Goal: Task Accomplishment & Management: Manage account settings

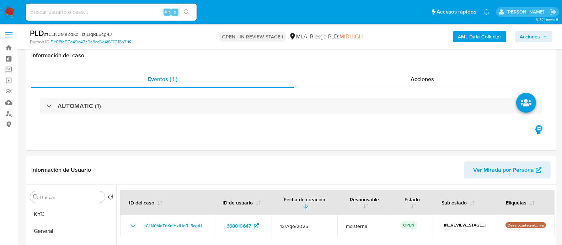
select select "10"
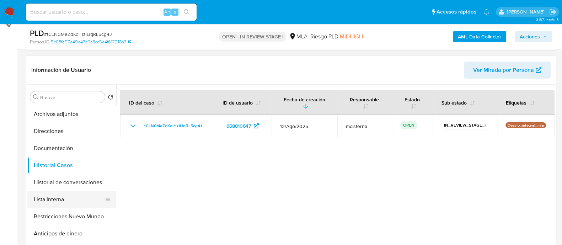
scroll to position [89, 0]
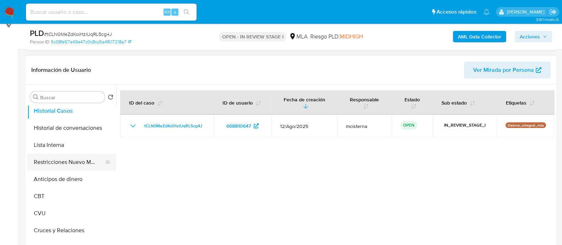
click at [80, 164] on button "Restricciones Nuevo Mundo" at bounding box center [68, 162] width 83 height 17
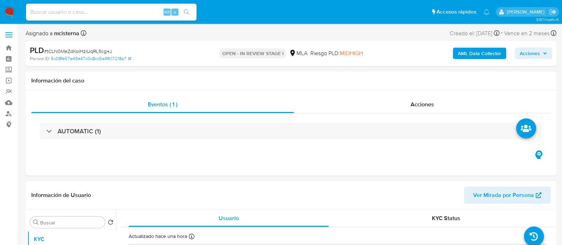
select select "10"
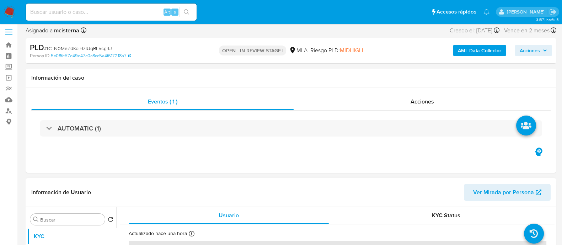
scroll to position [89, 0]
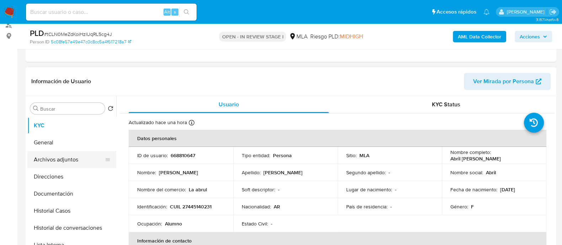
click at [58, 160] on button "Archivos adjuntos" at bounding box center [68, 159] width 83 height 17
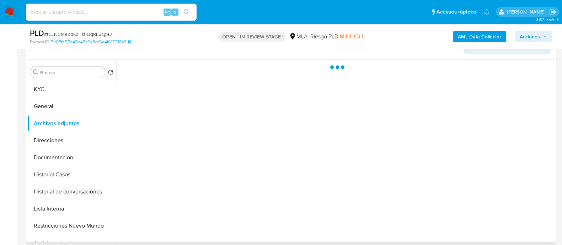
scroll to position [133, 0]
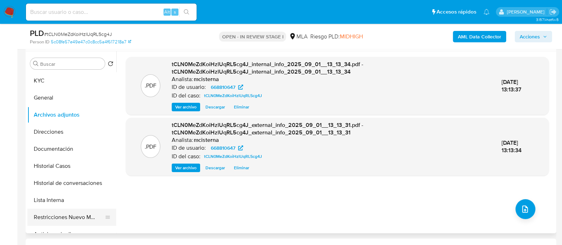
click at [82, 214] on button "Restricciones Nuevo Mundo" at bounding box center [68, 217] width 83 height 17
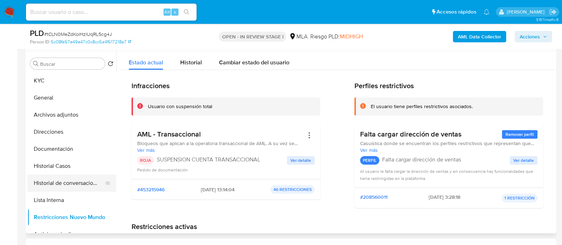
click at [92, 183] on button "Historial de conversaciones" at bounding box center [68, 183] width 83 height 17
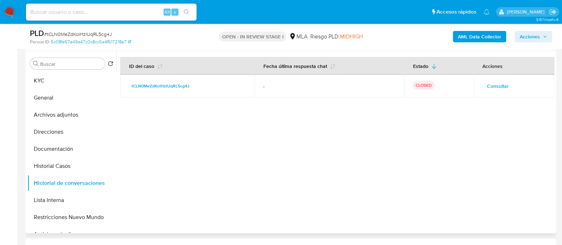
click at [494, 91] on span "Consultar" at bounding box center [498, 86] width 22 height 10
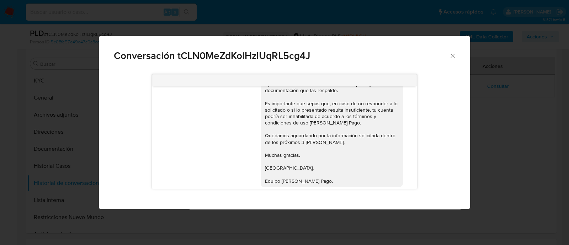
scroll to position [633, 0]
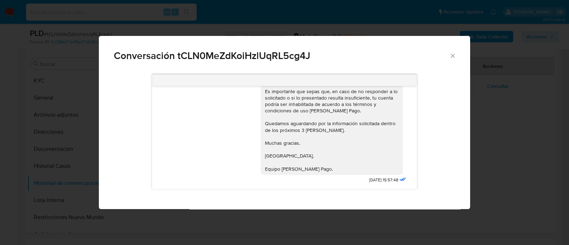
click at [72, 110] on div "Conversación tCLN0MeZdKoiHzlUqRL5cg4J 18/08/2025 17:21:00 Hola, Esperamos que t…" at bounding box center [284, 122] width 569 height 245
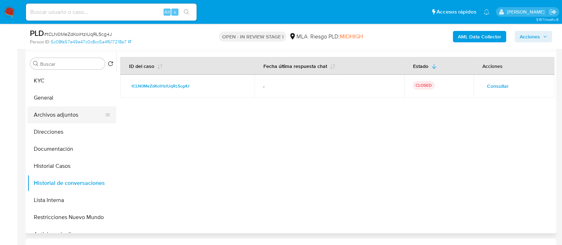
click at [80, 112] on button "Archivos adjuntos" at bounding box center [68, 114] width 83 height 17
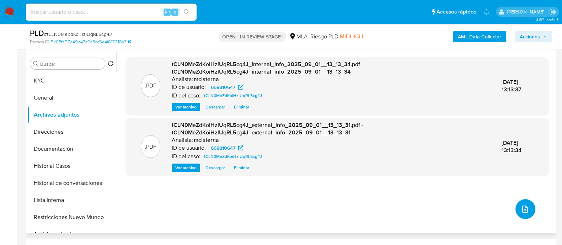
click at [521, 209] on icon "upload-file" at bounding box center [525, 209] width 9 height 9
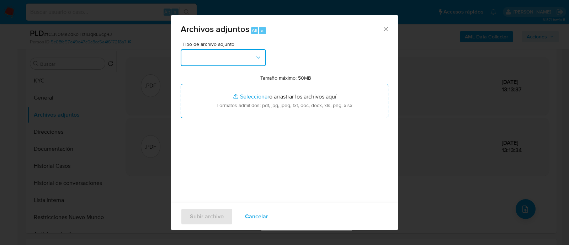
click at [239, 59] on button "button" at bounding box center [223, 57] width 85 height 17
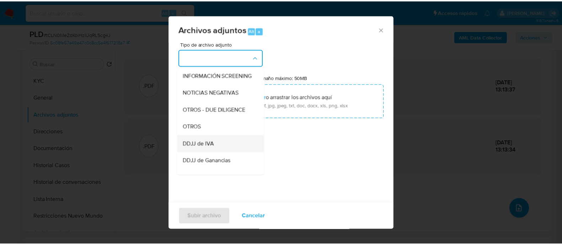
scroll to position [89, 0]
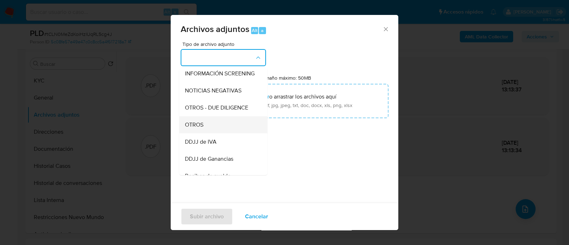
click at [233, 132] on div "OTROS" at bounding box center [221, 124] width 73 height 17
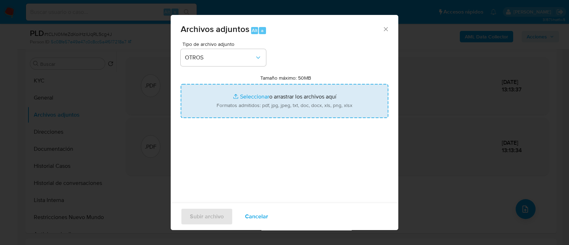
type input "C:\fakepath\Caselog tCLN0MeZdKoiHzlUqRL5cg4J_2025_08_18_13_52_28.docx"
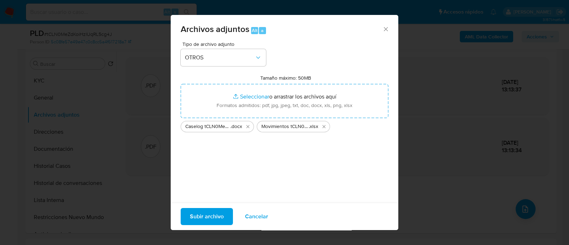
click at [220, 209] on span "Subir archivo" at bounding box center [207, 217] width 34 height 16
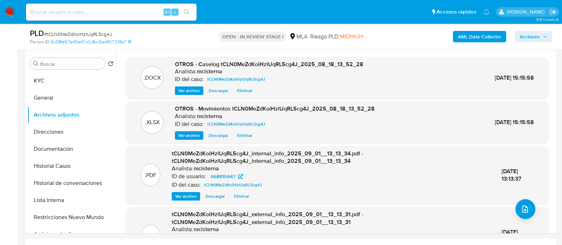
click at [535, 36] on span "Acciones" at bounding box center [530, 36] width 20 height 11
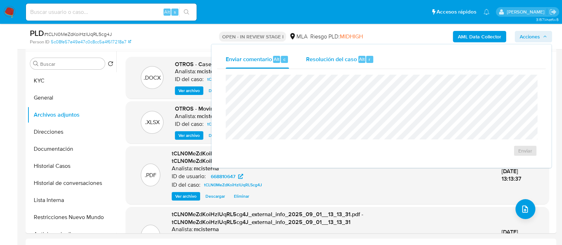
click at [335, 57] on span "Resolución del caso" at bounding box center [331, 59] width 51 height 8
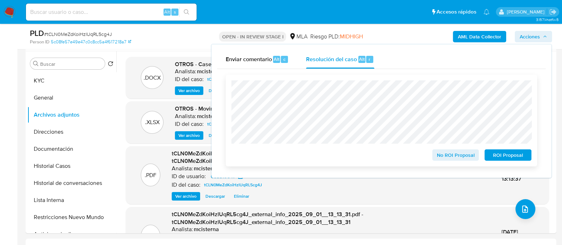
click at [505, 160] on span "ROI Proposal" at bounding box center [508, 155] width 37 height 10
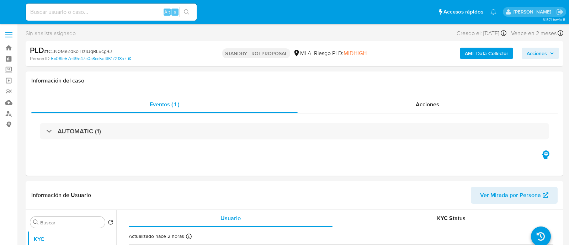
select select "10"
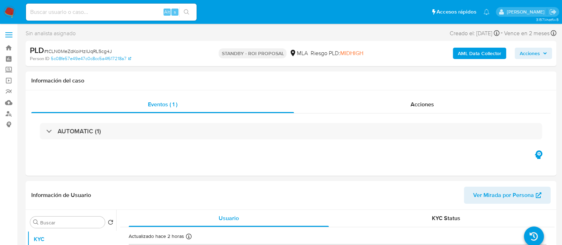
click at [153, 10] on input at bounding box center [111, 11] width 171 height 9
paste input "623349953"
type input "623349953"
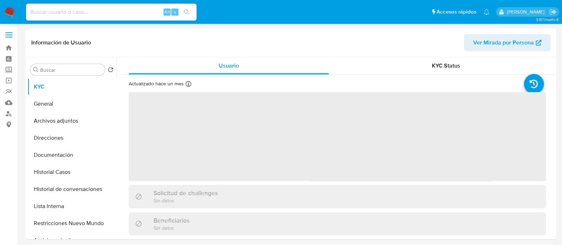
select select "10"
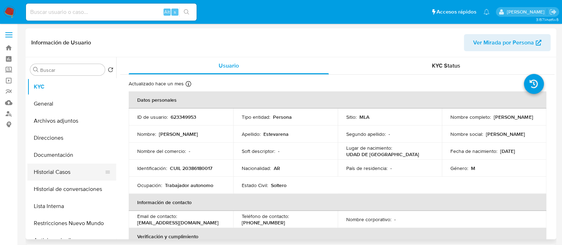
click at [70, 174] on button "Historial Casos" at bounding box center [68, 172] width 83 height 17
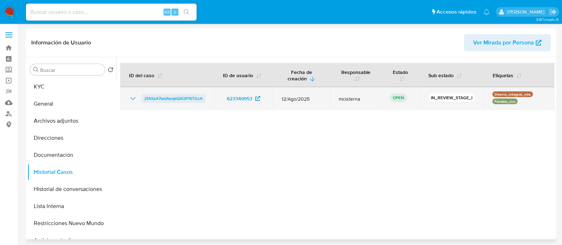
click at [182, 100] on span "2fASzA7wdAeqkQAi3FI5TGcA" at bounding box center [173, 98] width 58 height 9
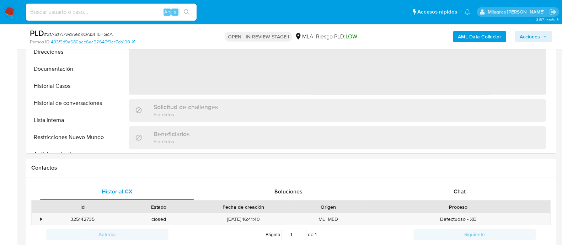
scroll to position [311, 0]
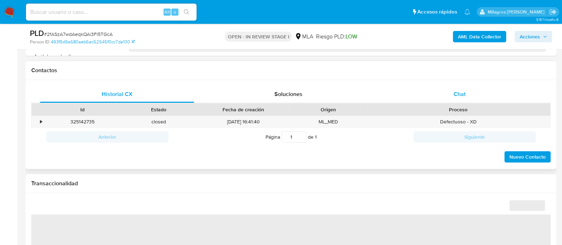
click at [458, 104] on div "Proceso" at bounding box center [459, 109] width 184 height 12
click at [457, 97] on span "Chat" at bounding box center [460, 94] width 12 height 8
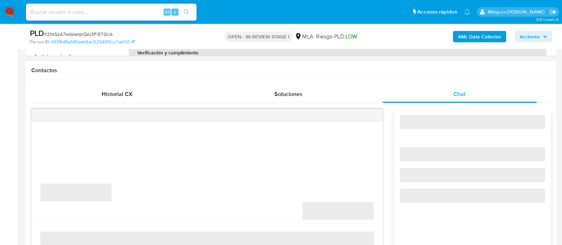
select select "10"
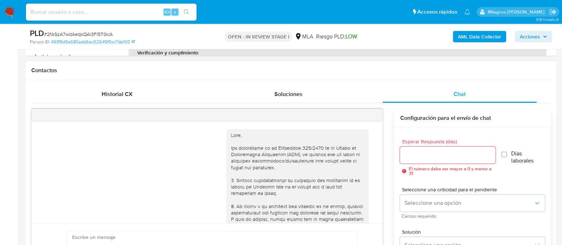
scroll to position [723, 0]
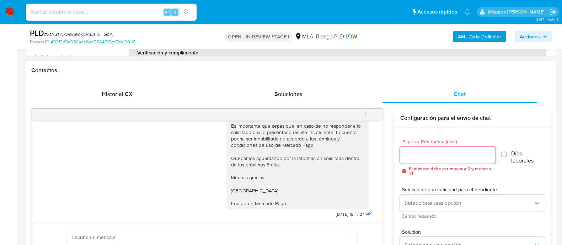
click at [369, 113] on button "menu-action" at bounding box center [364, 114] width 23 height 17
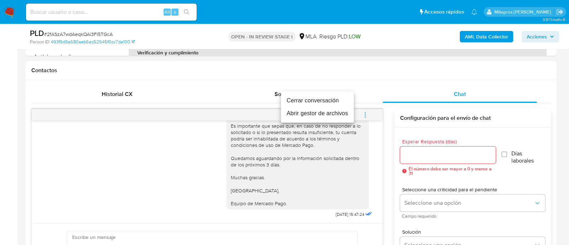
click at [327, 102] on li "Cerrar conversación" at bounding box center [317, 100] width 73 height 13
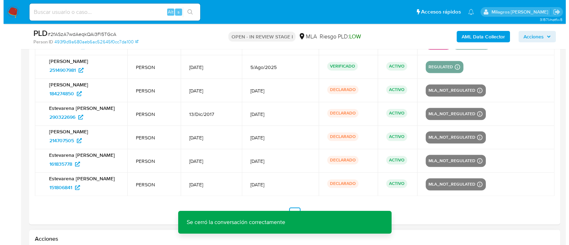
scroll to position [1413, 0]
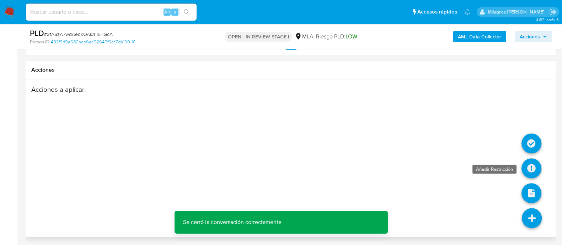
click at [534, 170] on icon at bounding box center [532, 168] width 20 height 20
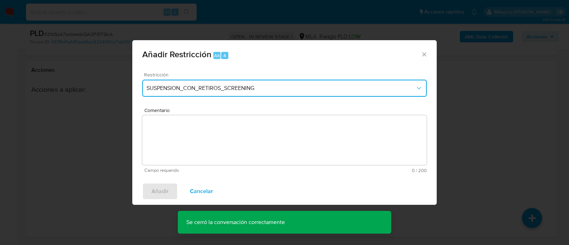
click at [215, 80] on button "SUSPENSION_CON_RETIROS_SCREENING" at bounding box center [284, 88] width 284 height 17
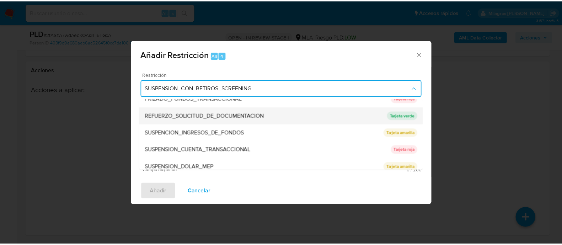
scroll to position [151, 0]
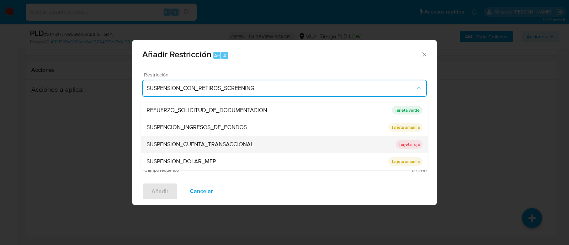
click at [238, 143] on span "SUSPENSION_CUENTA_TRANSACCIONAL" at bounding box center [199, 144] width 107 height 7
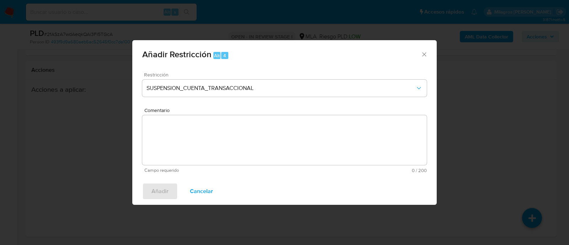
click at [312, 142] on textarea "Comentario" at bounding box center [284, 140] width 284 height 50
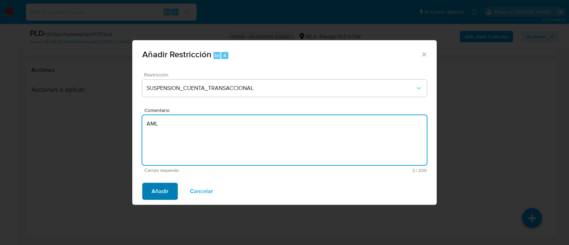
type textarea "AML"
click at [153, 191] on span "Añadir" at bounding box center [159, 191] width 17 height 16
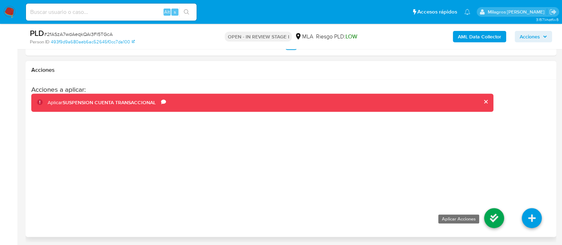
click at [487, 222] on icon at bounding box center [494, 218] width 20 height 20
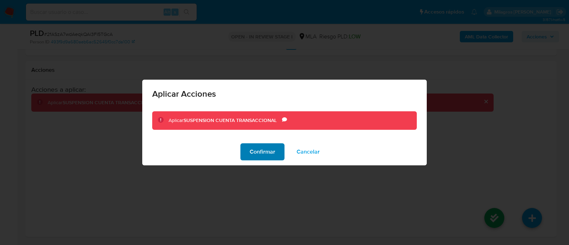
click at [264, 148] on span "Confirmar" at bounding box center [263, 152] width 26 height 16
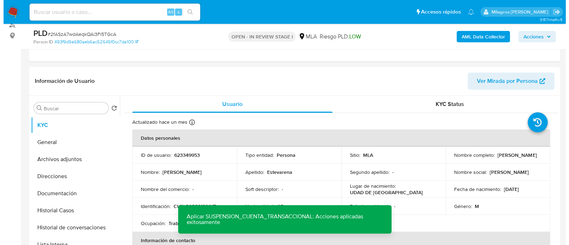
scroll to position [35, 0]
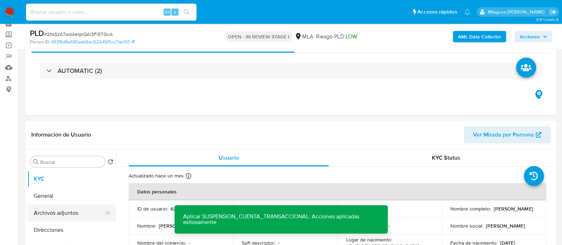
click at [85, 212] on button "Archivos adjuntos" at bounding box center [68, 212] width 83 height 17
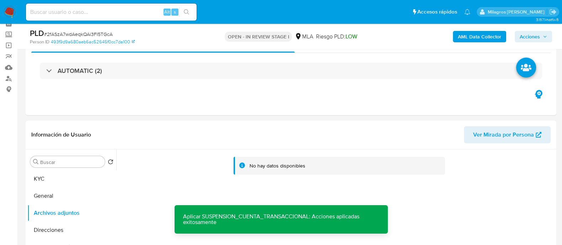
click at [470, 35] on b "AML Data Collector" at bounding box center [479, 36] width 43 height 11
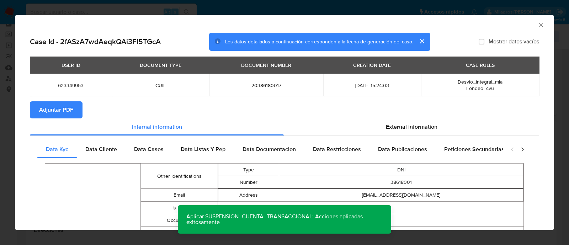
click at [59, 106] on span "Adjuntar PDF" at bounding box center [56, 110] width 34 height 16
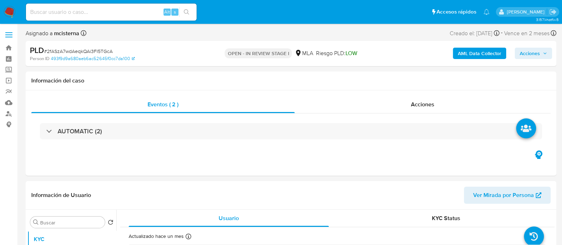
select select "10"
click at [345, 209] on div "Información de Usuario Ver Mirada por Persona" at bounding box center [291, 195] width 531 height 29
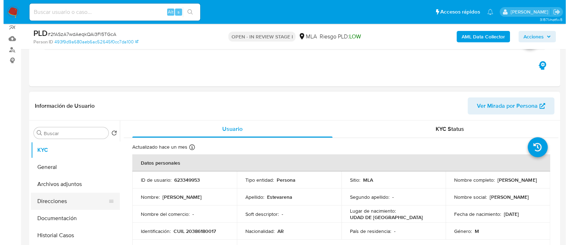
scroll to position [89, 0]
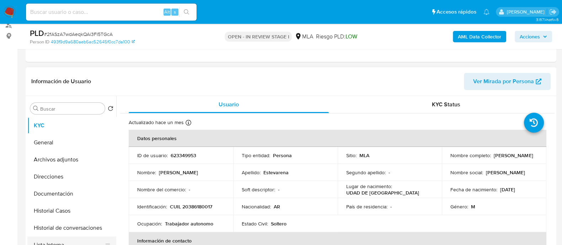
click at [91, 236] on button "Lista Interna" at bounding box center [68, 244] width 83 height 17
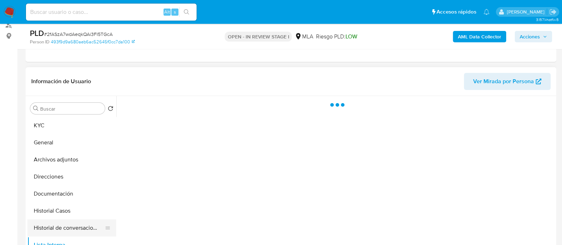
click at [81, 232] on button "Historial de conversaciones" at bounding box center [68, 227] width 83 height 17
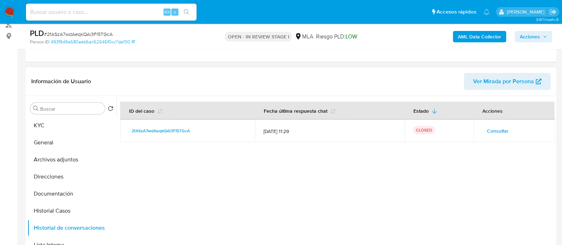
click at [491, 130] on span "Consultar" at bounding box center [498, 131] width 22 height 10
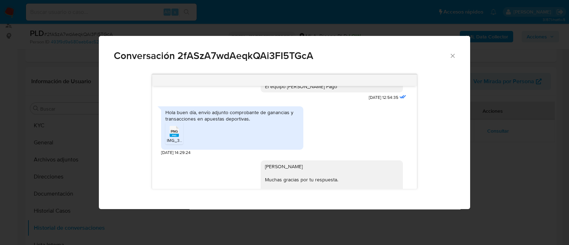
scroll to position [546, 0]
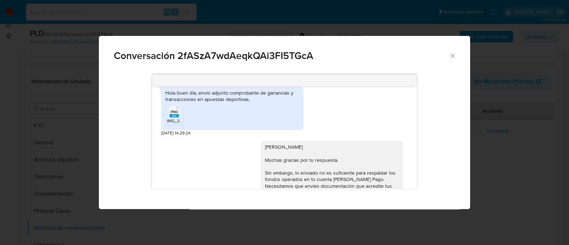
click at [225, 102] on div "Hola buen día, envío adjunto comprobante de ganancias y transacciones en apuest…" at bounding box center [232, 96] width 134 height 13
copy div "Hola buen día, envío adjunto comprobante de ganancias y transacciones en apuest…"
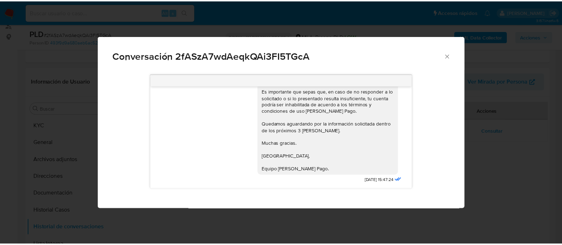
scroll to position [724, 0]
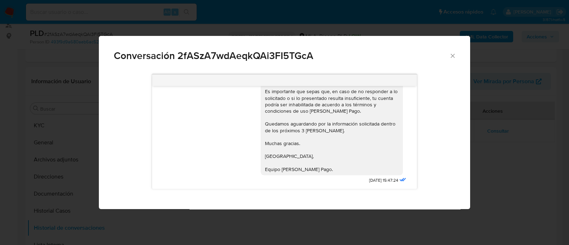
click at [100, 124] on div "18/08/2025 17:29:14 Hola, Esperamos que te encuentres muy bien. Te consultamos …" at bounding box center [284, 139] width 371 height 140
click at [79, 168] on div "Conversación 2fASzA7wdAeqkQAi3FI5TGcA 18/08/2025 17:29:14 Hola, Esperamos que t…" at bounding box center [284, 122] width 569 height 245
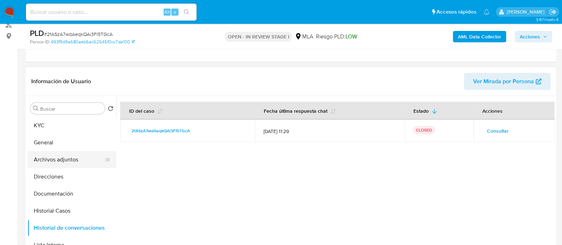
click at [70, 162] on button "Archivos adjuntos" at bounding box center [68, 159] width 83 height 17
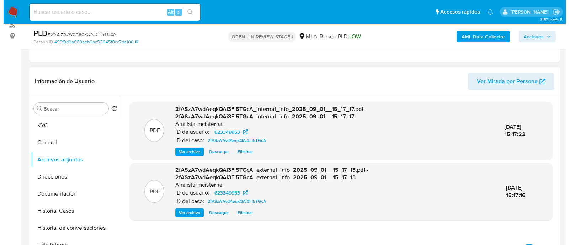
scroll to position [177, 0]
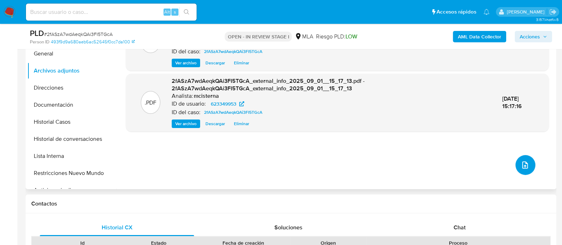
click at [521, 162] on icon "upload-file" at bounding box center [525, 165] width 9 height 9
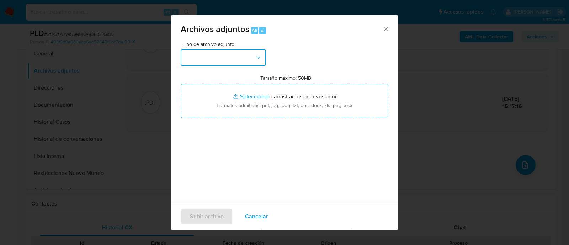
click at [207, 52] on button "button" at bounding box center [223, 57] width 85 height 17
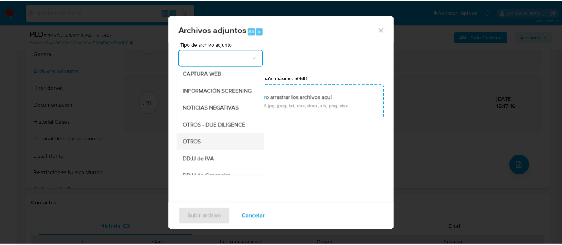
scroll to position [89, 0]
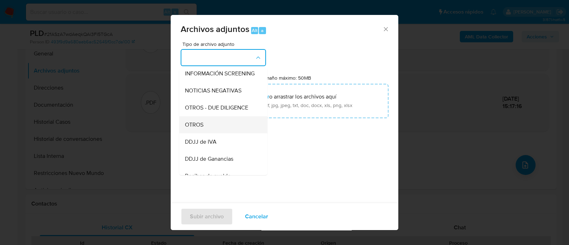
click at [218, 133] on div "OTROS" at bounding box center [221, 124] width 73 height 17
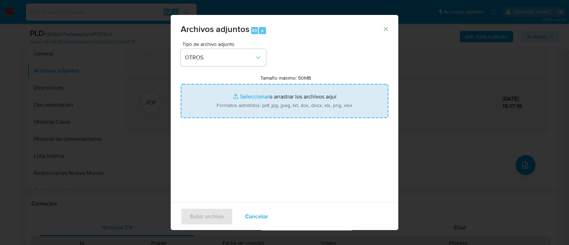
type input "C:\fakepath\Caselog 2fASzA7wdAeqkQAi3FI5TGcA_2025_08_18_20_28_36.docx"
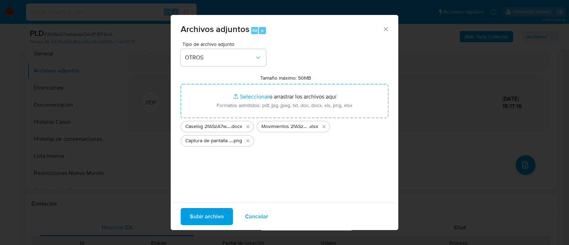
click at [213, 221] on span "Subir archivo" at bounding box center [207, 217] width 34 height 16
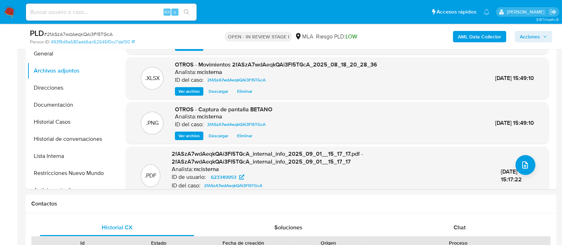
click at [536, 33] on span "Acciones" at bounding box center [530, 36] width 20 height 11
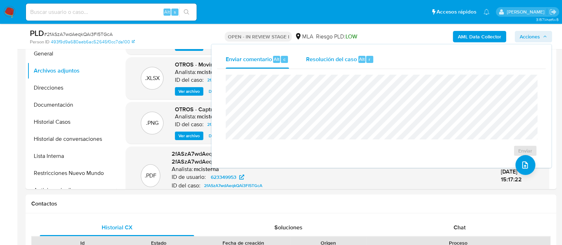
click at [361, 66] on div "Resolución del caso Alt r" at bounding box center [340, 59] width 68 height 18
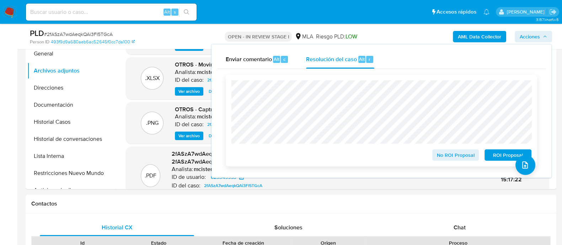
click at [492, 160] on span "ROI Proposal" at bounding box center [508, 155] width 37 height 10
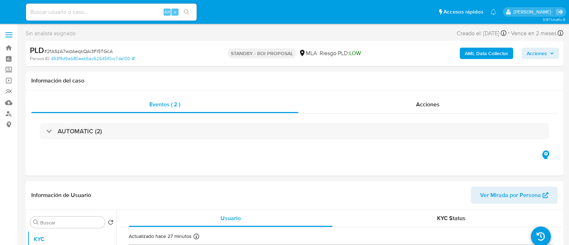
select select "10"
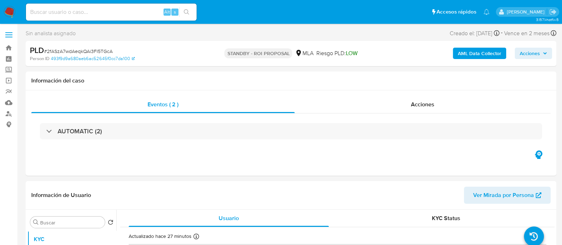
click at [142, 13] on input at bounding box center [111, 11] width 171 height 9
paste input "bmCwK9oD4Fx9z4j91gnSvfcP"
type input "bmCwK9oD4Fx9z4j91gnSvfcP"
click at [187, 12] on icon "search-icon" at bounding box center [186, 11] width 5 height 5
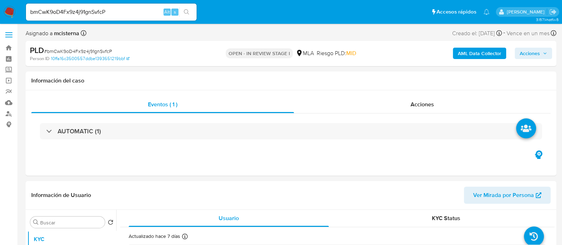
select select "10"
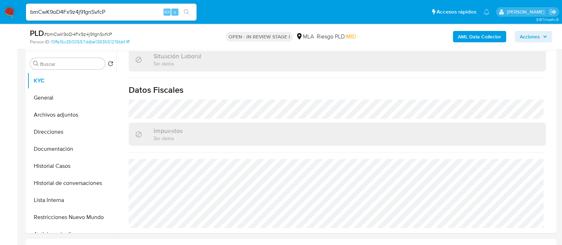
scroll to position [267, 0]
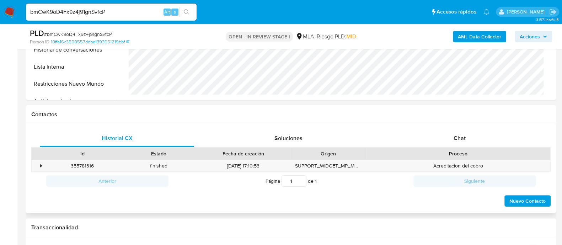
click at [451, 126] on div "Historial CX Soluciones Chat Id Estado Fecha de creación Origen Proceso • 35578…" at bounding box center [291, 168] width 531 height 89
click at [453, 139] on div "Chat" at bounding box center [460, 138] width 154 height 17
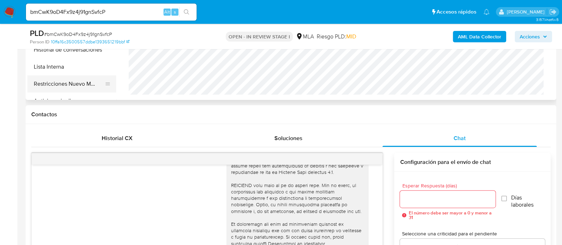
click at [78, 91] on button "Restricciones Nuevo Mundo" at bounding box center [68, 83] width 83 height 17
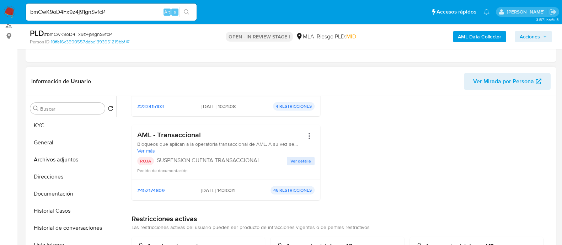
scroll to position [222, 0]
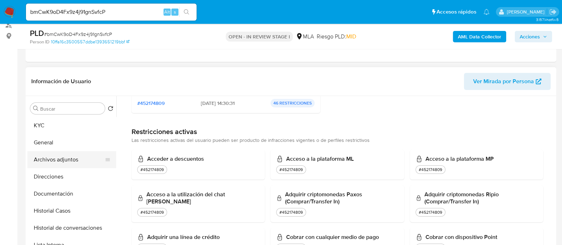
click at [83, 158] on button "Archivos adjuntos" at bounding box center [68, 159] width 83 height 17
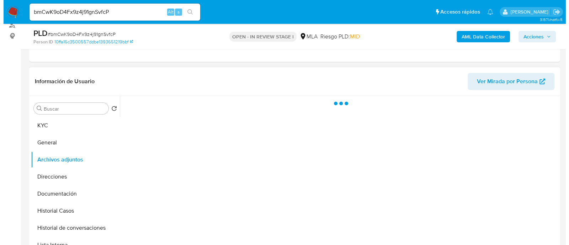
scroll to position [0, 0]
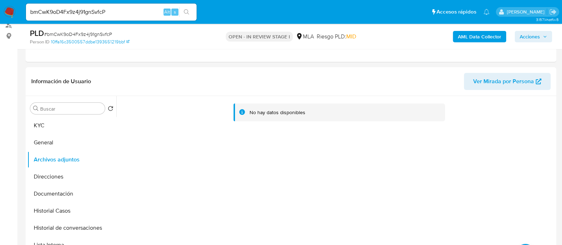
click at [469, 38] on b "AML Data Collector" at bounding box center [479, 36] width 43 height 11
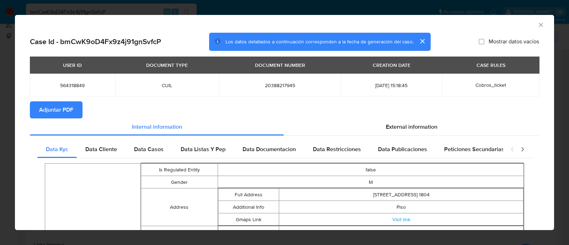
click at [65, 114] on span "Adjuntar PDF" at bounding box center [56, 110] width 34 height 16
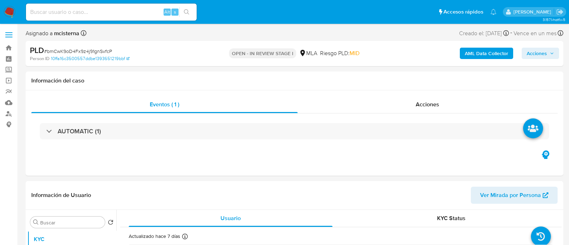
select select "10"
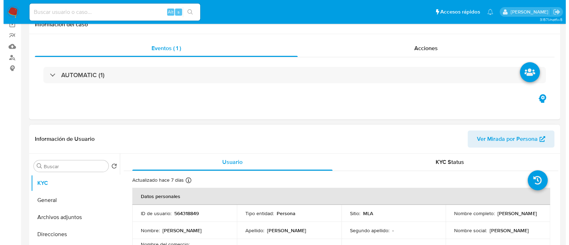
scroll to position [89, 0]
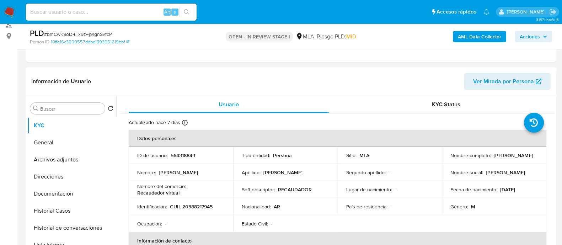
click at [200, 207] on p "CUIL 20388217945" at bounding box center [191, 206] width 43 height 6
copy p "20388217945"
click at [188, 157] on p "564318849" at bounding box center [183, 155] width 25 height 6
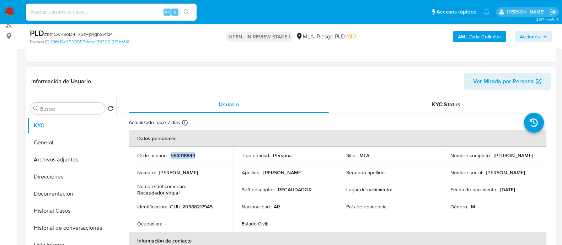
copy p "564318849"
click at [62, 159] on button "Archivos adjuntos" at bounding box center [68, 159] width 83 height 17
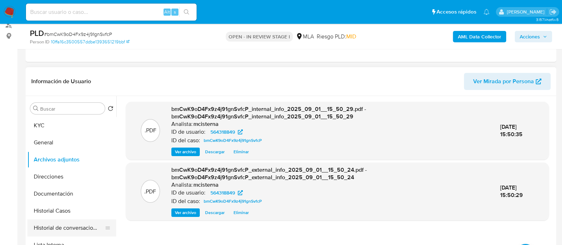
click at [89, 223] on button "Historial de conversaciones" at bounding box center [68, 227] width 83 height 17
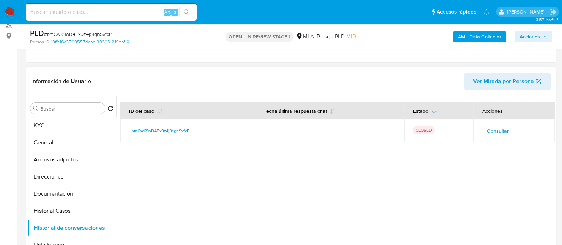
click at [496, 123] on td "Consultar" at bounding box center [514, 130] width 81 height 23
click at [487, 131] on span "Consultar" at bounding box center [498, 131] width 22 height 10
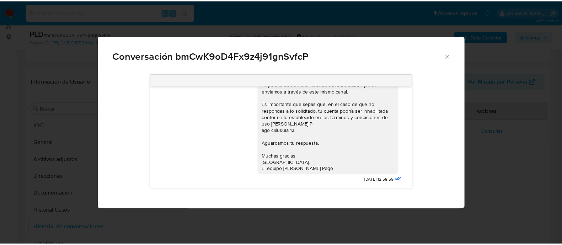
scroll to position [145, 0]
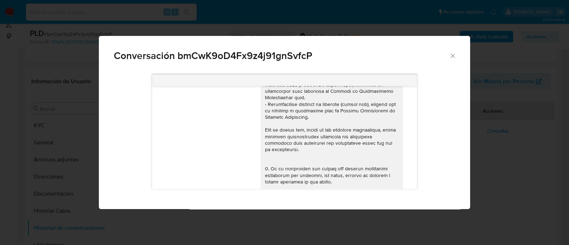
click at [76, 158] on div "Conversación bmCwK9oD4Fx9z4j91gnSvfcP 18/08/2025 17:41:53 Hola, Esperamos que t…" at bounding box center [284, 122] width 569 height 245
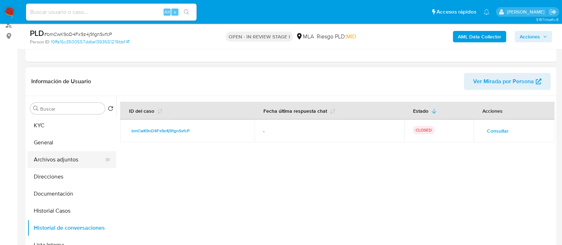
click at [69, 160] on button "Archivos adjuntos" at bounding box center [68, 159] width 83 height 17
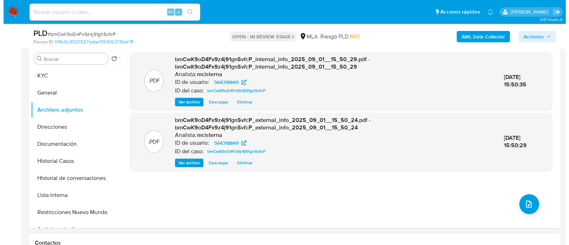
scroll to position [177, 0]
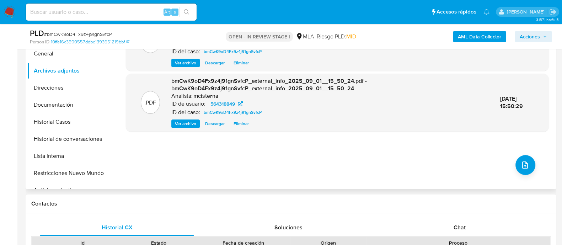
click at [510, 161] on div ".PDF bmCwK9oD4Fx9z4j91gnSvfcP_internal_info_2025_09_01__15_50_29.pdf - bmCwK9oD…" at bounding box center [337, 98] width 423 height 171
click at [525, 164] on icon "upload-file" at bounding box center [525, 165] width 9 height 9
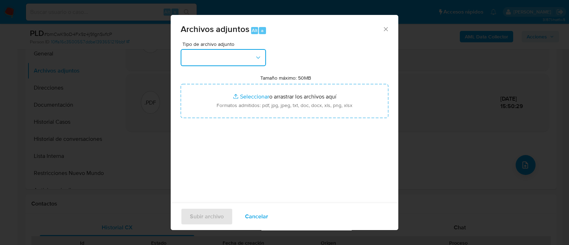
click at [206, 49] on button "button" at bounding box center [223, 57] width 85 height 17
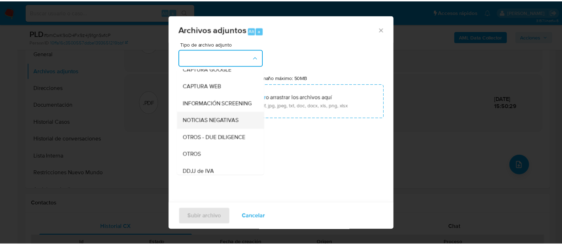
scroll to position [89, 0]
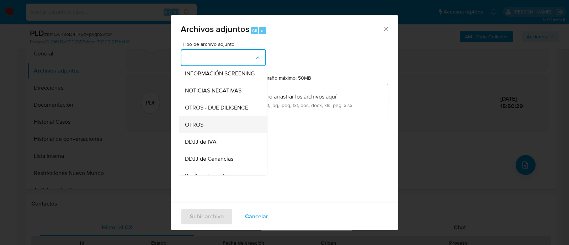
click at [223, 126] on div "OTROS" at bounding box center [221, 124] width 73 height 17
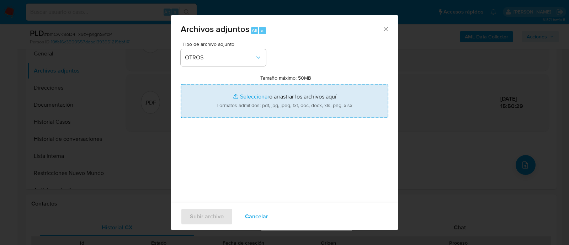
type input "C:\fakepath\Caselog bmCwK9oD4Fx9z4j91gnSvfcP_2025_08_19_01_26_46.docx"
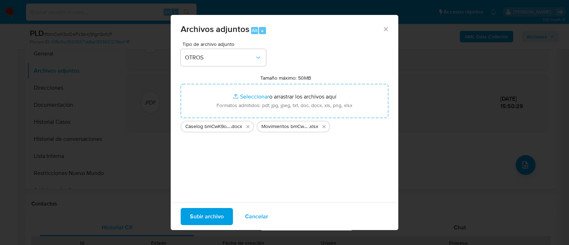
click at [221, 212] on span "Subir archivo" at bounding box center [207, 217] width 34 height 16
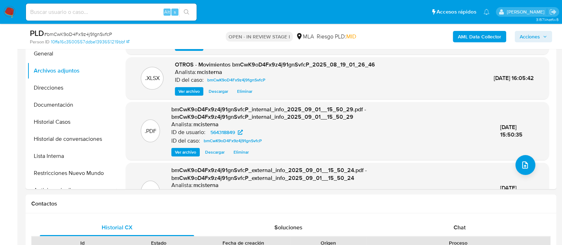
click at [526, 38] on span "Acciones" at bounding box center [530, 36] width 20 height 11
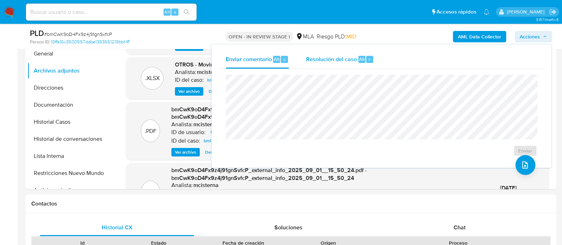
click at [348, 61] on span "Resolución del caso" at bounding box center [331, 59] width 51 height 8
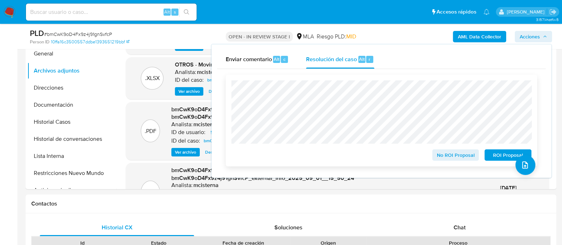
click at [491, 152] on span "ROI Proposal" at bounding box center [508, 155] width 37 height 10
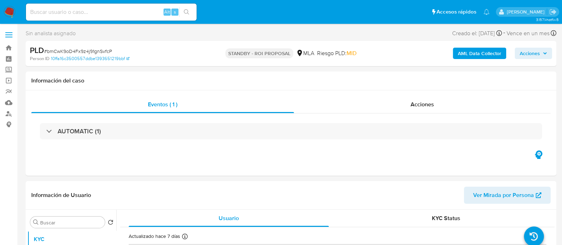
select select "10"
click at [149, 9] on input at bounding box center [111, 11] width 171 height 9
paste input "IWwsoMNuZTg3VpG57kcsGwnX"
type input "IWwsoMNuZTg3VpG57kcsGwnX"
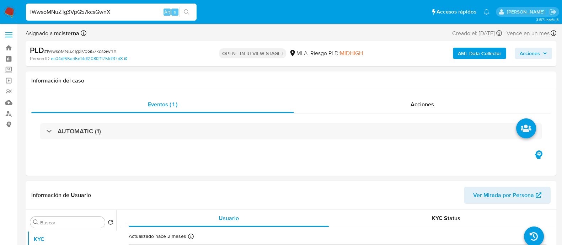
select select "10"
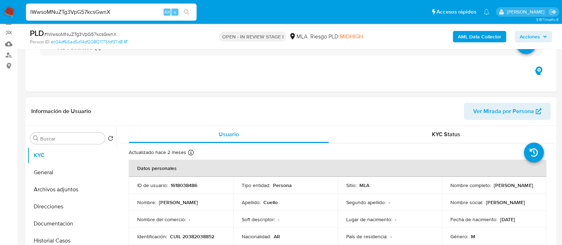
scroll to position [133, 0]
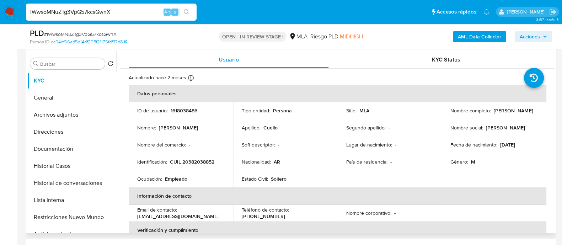
click at [183, 111] on p "1618038486" at bounding box center [184, 110] width 27 height 6
copy p "1618038486"
click at [82, 219] on button "Restricciones Nuevo Mundo" at bounding box center [68, 217] width 83 height 17
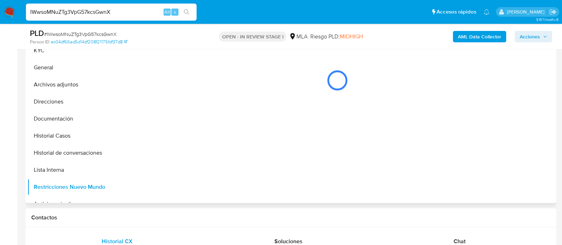
scroll to position [177, 0]
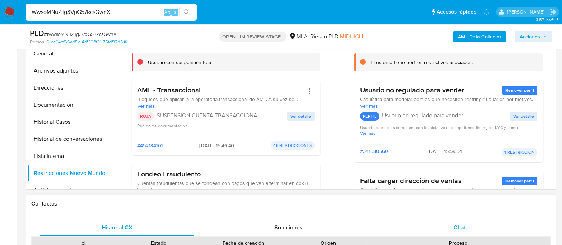
click at [472, 226] on div "Chat" at bounding box center [460, 227] width 154 height 17
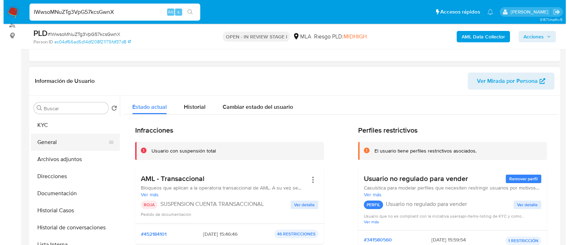
scroll to position [89, 0]
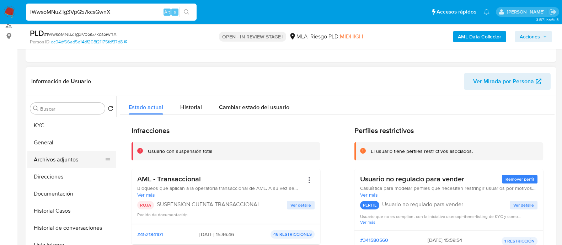
click at [82, 155] on button "Archivos adjuntos" at bounding box center [68, 159] width 83 height 17
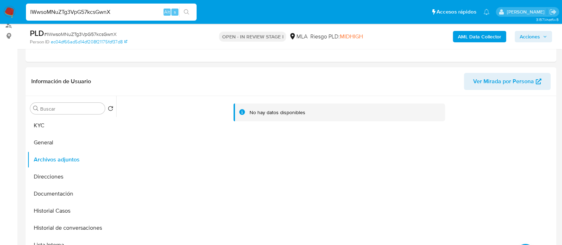
click at [487, 38] on b "AML Data Collector" at bounding box center [479, 36] width 43 height 11
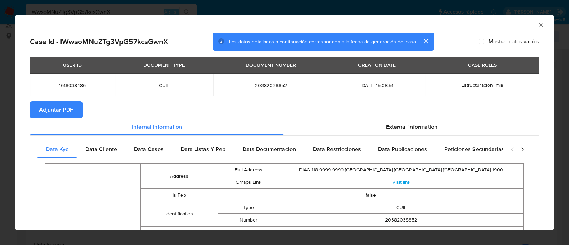
click at [67, 116] on span "Adjuntar PDF" at bounding box center [56, 110] width 34 height 16
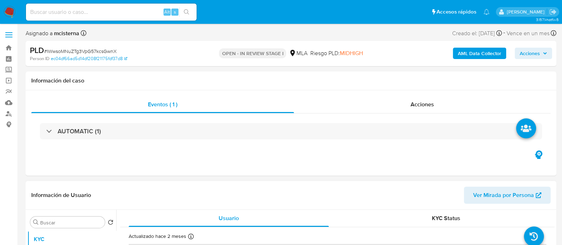
select select "10"
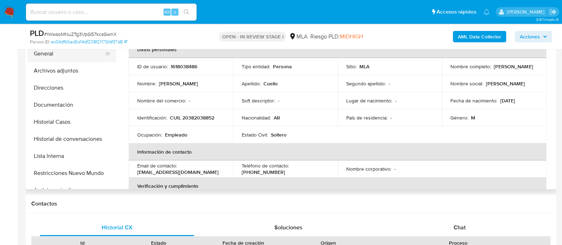
click at [76, 56] on button "General" at bounding box center [68, 53] width 83 height 17
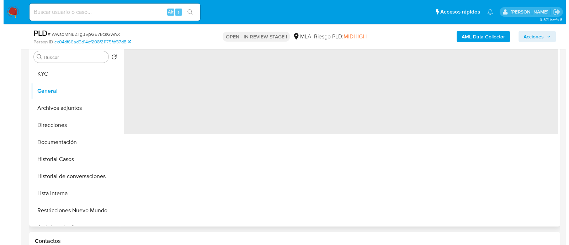
scroll to position [89, 0]
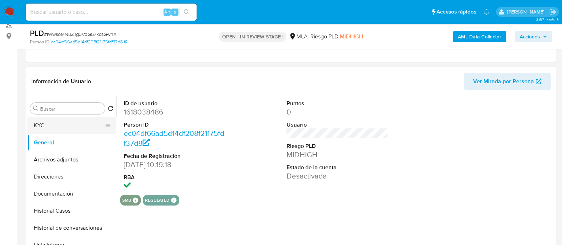
click at [64, 125] on button "KYC" at bounding box center [68, 125] width 83 height 17
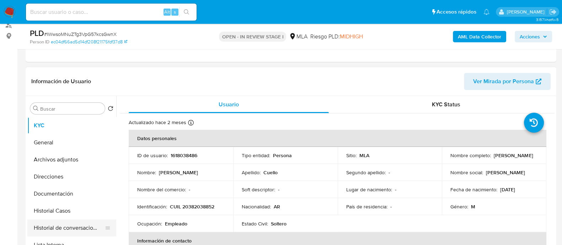
click at [81, 229] on button "Historial de conversaciones" at bounding box center [68, 227] width 83 height 17
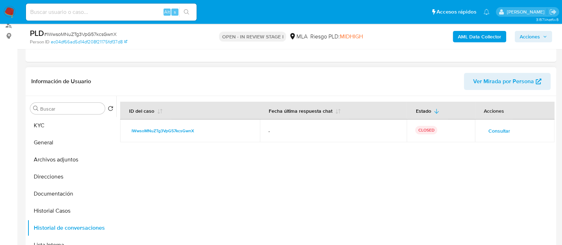
click at [500, 127] on span "Consultar" at bounding box center [500, 131] width 22 height 10
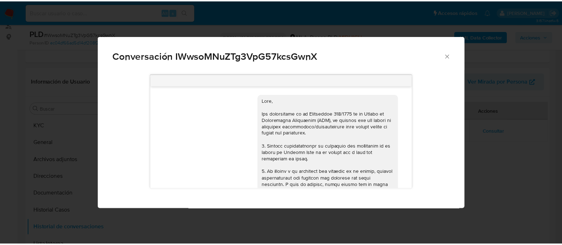
scroll to position [457, 0]
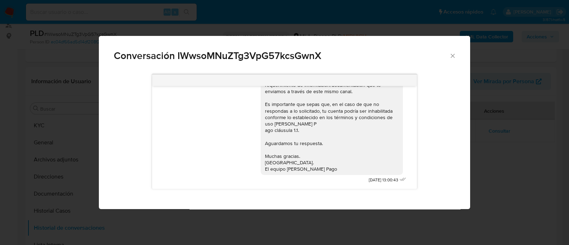
click at [83, 120] on div "Conversación IWwsoMNuZTg3VpG57kcsGwnX 18/08/2025 17:29:22 Hola, Esperamos que t…" at bounding box center [284, 122] width 569 height 245
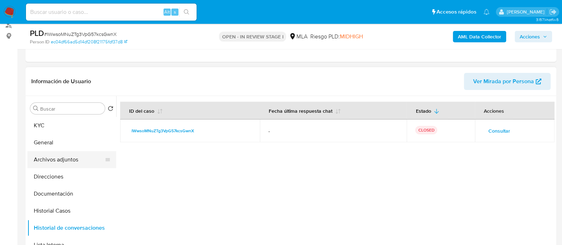
click at [81, 161] on button "Archivos adjuntos" at bounding box center [68, 159] width 83 height 17
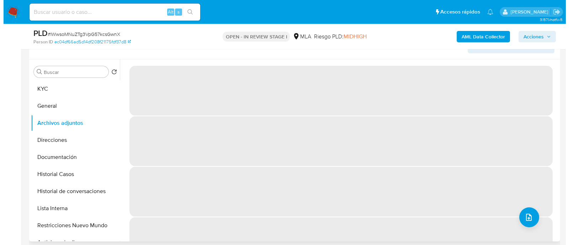
scroll to position [133, 0]
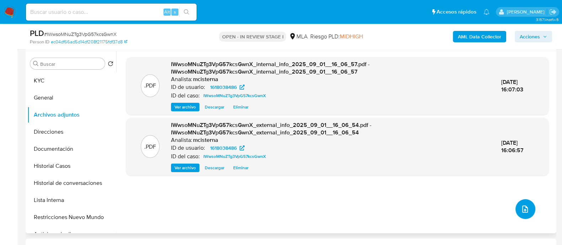
click at [522, 207] on icon "upload-file" at bounding box center [525, 209] width 6 height 7
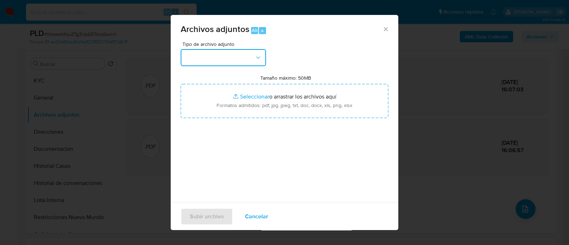
click at [239, 57] on button "button" at bounding box center [223, 57] width 85 height 17
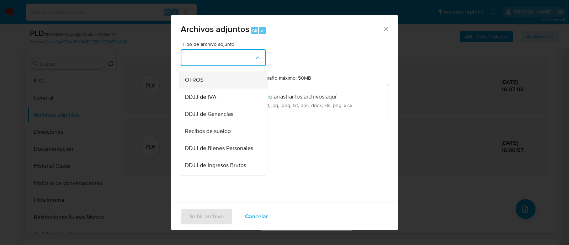
click at [222, 89] on div "OTROS" at bounding box center [221, 79] width 73 height 17
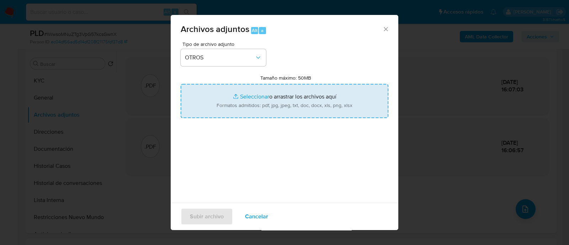
type input "C:\fakepath\Caselog IWwsoMNuZTg3VpG57kcsGwnX_2025_08_18_22_35_33.docx"
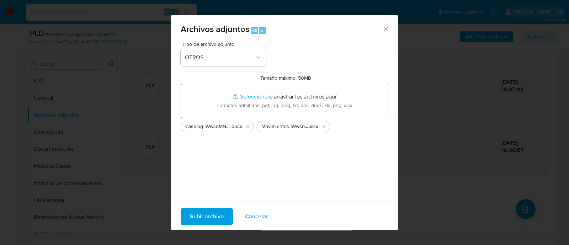
click at [210, 217] on span "Subir archivo" at bounding box center [207, 217] width 34 height 16
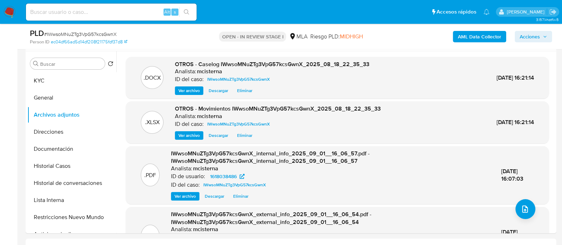
click at [526, 38] on span "Acciones" at bounding box center [530, 36] width 20 height 11
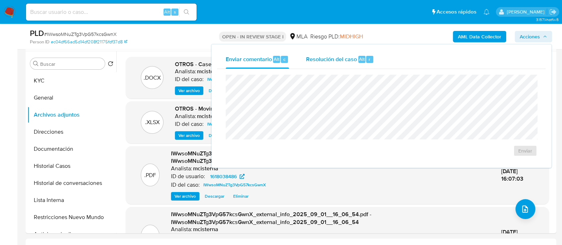
click at [318, 65] on div "Resolución del caso Alt r" at bounding box center [340, 59] width 68 height 18
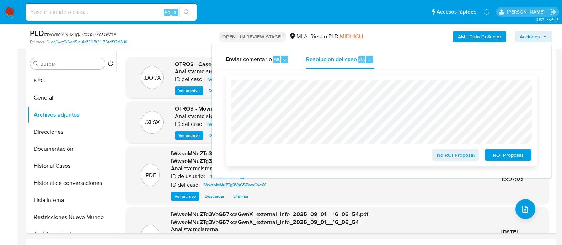
click at [502, 150] on span "ROI Proposal" at bounding box center [508, 155] width 37 height 10
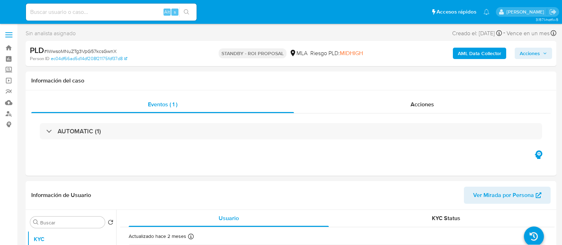
select select "10"
click at [148, 9] on input at bounding box center [111, 11] width 171 height 9
paste input "1408656294"
type input "1408656294"
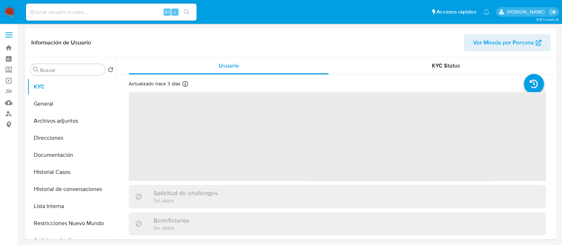
select select "10"
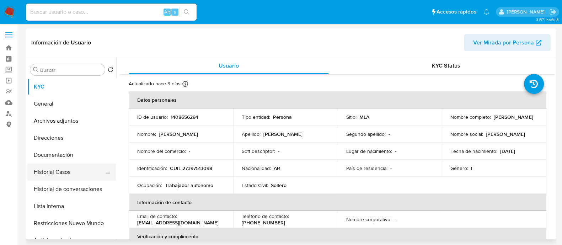
click at [88, 177] on button "Historial Casos" at bounding box center [68, 172] width 83 height 17
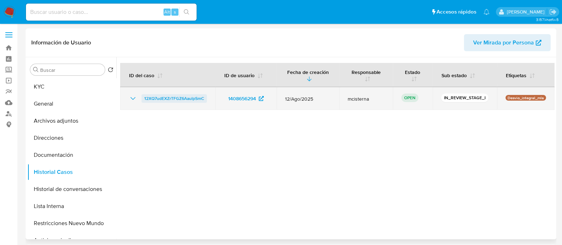
click at [175, 98] on span "12XQ7udEXZrTFGZ6AaulpSmC" at bounding box center [174, 98] width 60 height 9
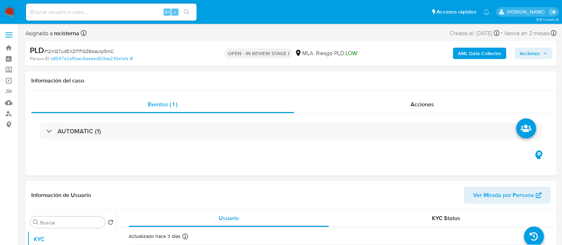
select select "10"
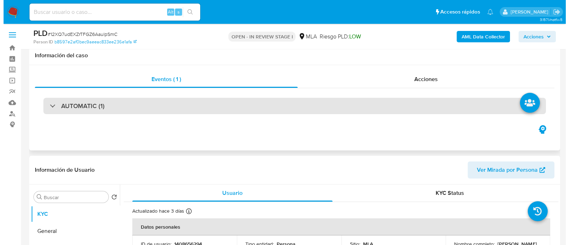
scroll to position [89, 0]
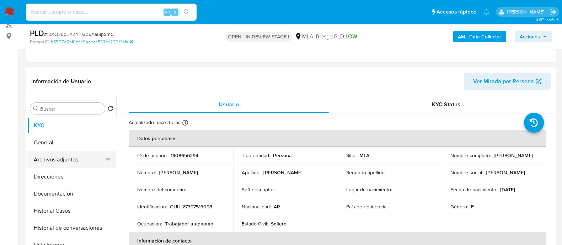
drag, startPoint x: 84, startPoint y: 159, endPoint x: 113, endPoint y: 154, distance: 29.2
click at [84, 159] on button "Archivos adjuntos" at bounding box center [68, 159] width 83 height 17
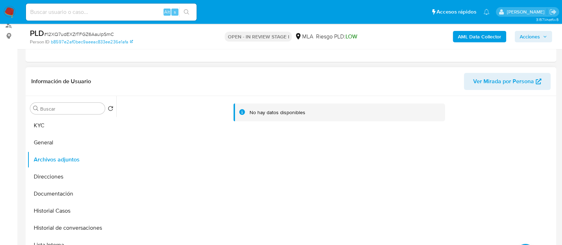
drag, startPoint x: 192, startPoint y: 166, endPoint x: 230, endPoint y: 155, distance: 39.9
click at [192, 166] on div "No hay datos disponibles" at bounding box center [335, 187] width 438 height 182
click at [470, 39] on b "AML Data Collector" at bounding box center [479, 36] width 43 height 11
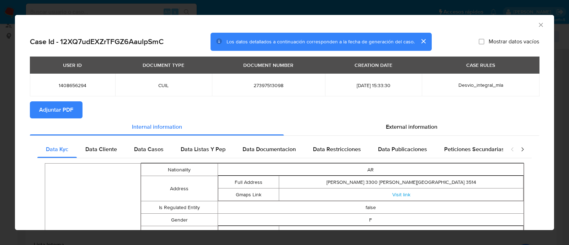
click at [62, 108] on span "Adjuntar PDF" at bounding box center [56, 110] width 34 height 16
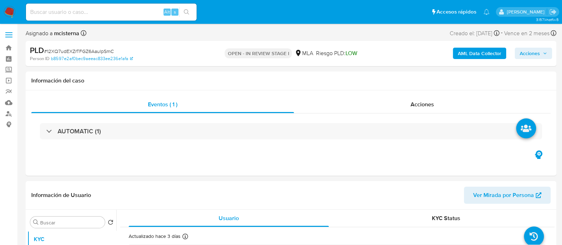
select select "10"
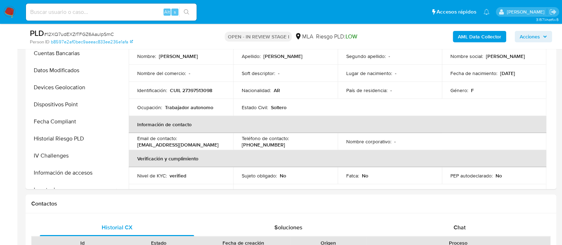
scroll to position [44, 0]
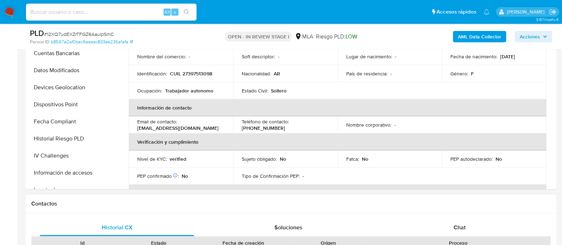
click at [460, 237] on div "Proceso" at bounding box center [459, 243] width 184 height 12
click at [445, 227] on div "Chat" at bounding box center [460, 227] width 154 height 17
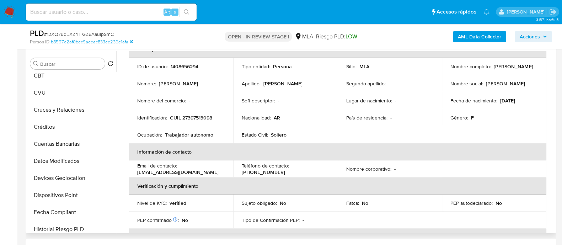
scroll to position [23, 0]
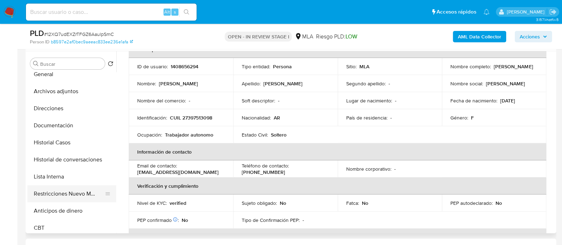
click at [76, 185] on button "Restricciones Nuevo Mundo" at bounding box center [68, 193] width 83 height 17
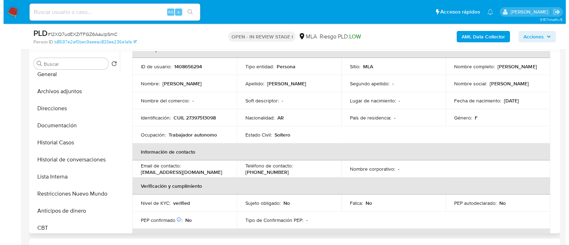
scroll to position [0, 0]
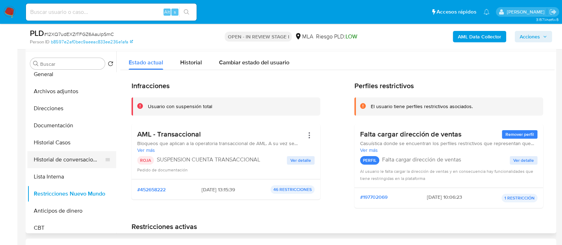
click at [61, 164] on button "Historial de conversaciones" at bounding box center [68, 159] width 83 height 17
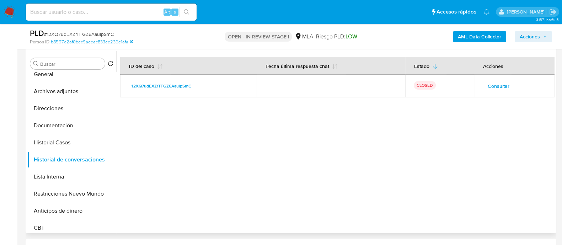
click at [502, 84] on span "Consultar" at bounding box center [498, 86] width 22 height 10
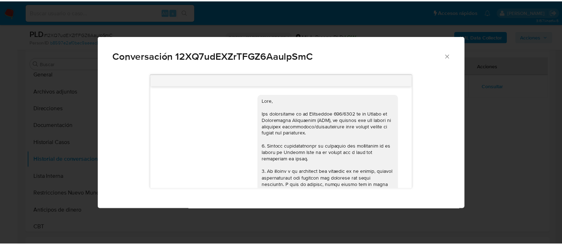
scroll to position [457, 0]
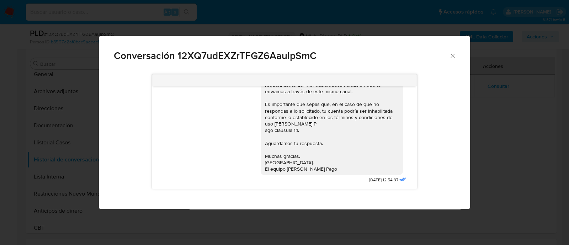
click at [90, 150] on div "Conversación 12XQ7udEXZrTFGZ6AaulpSmC 18/08/2025 17:21:25 Hola, Esperamos que t…" at bounding box center [284, 122] width 569 height 245
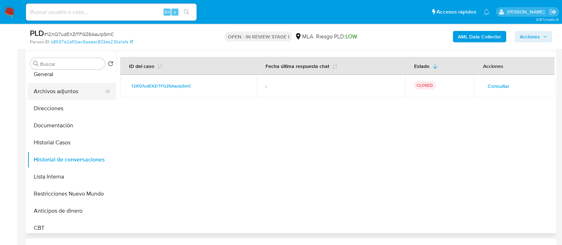
click at [81, 93] on button "Archivos adjuntos" at bounding box center [68, 91] width 83 height 17
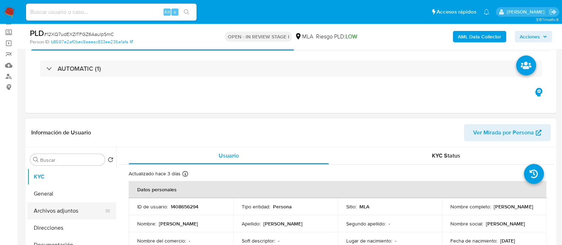
scroll to position [89, 0]
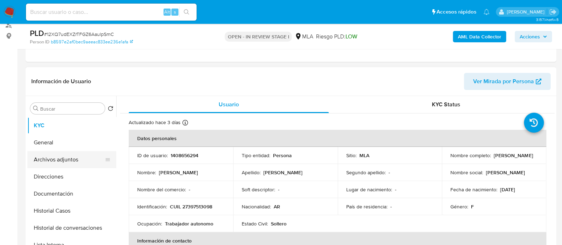
click at [73, 159] on button "Archivos adjuntos" at bounding box center [68, 159] width 83 height 17
select select "10"
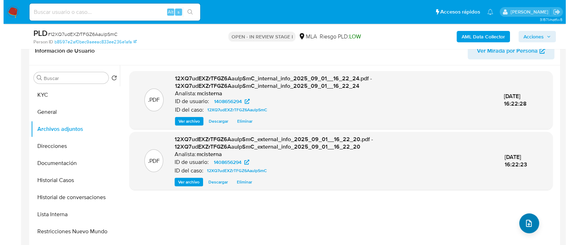
scroll to position [133, 0]
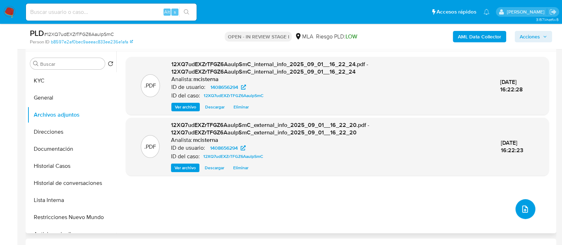
click at [521, 213] on span "upload-file" at bounding box center [525, 209] width 8 height 9
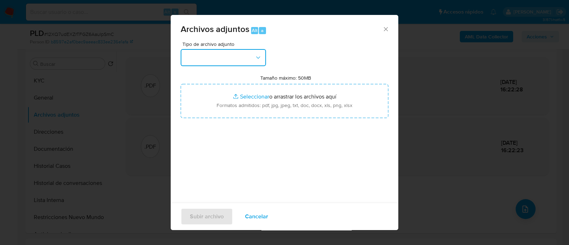
click at [210, 52] on button "button" at bounding box center [223, 57] width 85 height 17
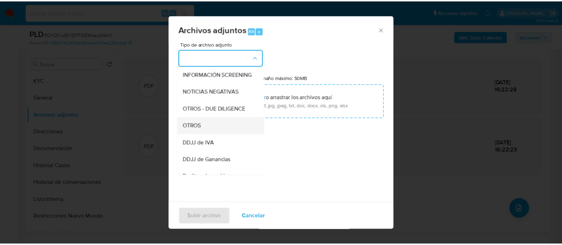
scroll to position [89, 0]
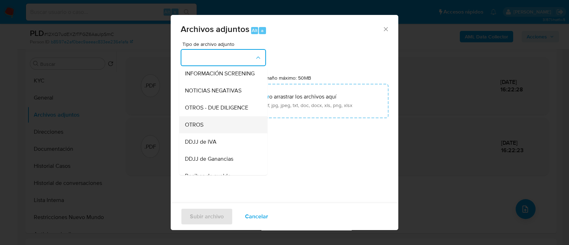
click at [219, 130] on div "OTROS" at bounding box center [221, 124] width 73 height 17
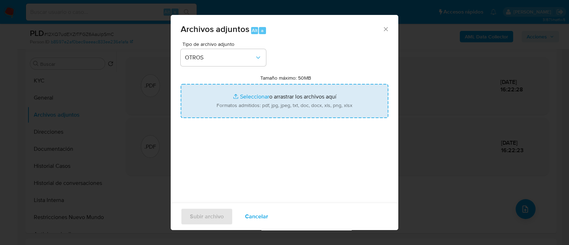
type input "C:\fakepath\Caselog 12XQ7udEXZrTFGZ6AaulpSmC_2025_08_19_20_14_10.docx"
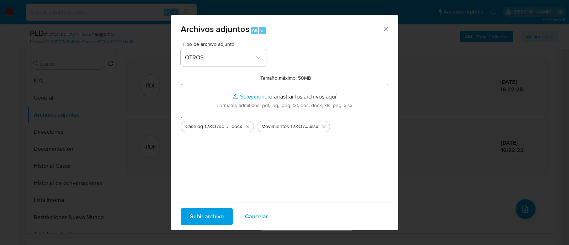
click at [209, 214] on span "Subir archivo" at bounding box center [207, 217] width 34 height 16
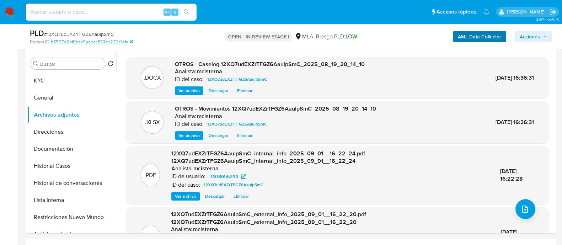
drag, startPoint x: 536, startPoint y: 34, endPoint x: 456, endPoint y: 42, distance: 80.3
click at [536, 34] on span "Acciones" at bounding box center [530, 36] width 20 height 11
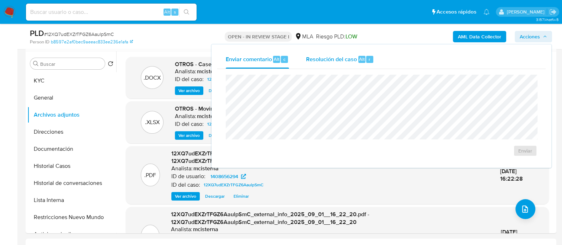
click at [359, 63] on div "Alt" at bounding box center [361, 59] width 7 height 7
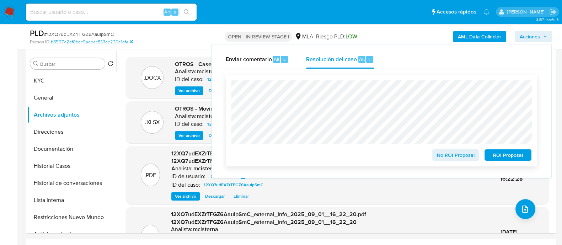
click at [516, 156] on span "ROI Proposal" at bounding box center [508, 155] width 37 height 10
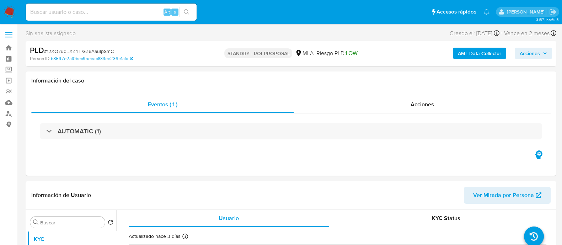
select select "10"
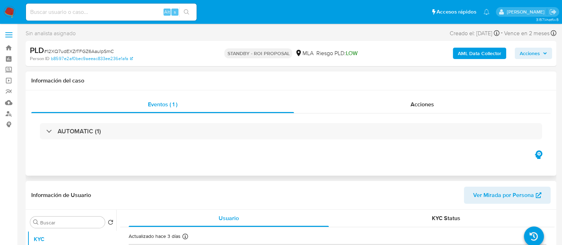
drag, startPoint x: 402, startPoint y: 81, endPoint x: 397, endPoint y: 81, distance: 4.6
click at [402, 81] on h1 "Información del caso" at bounding box center [290, 80] width 519 height 7
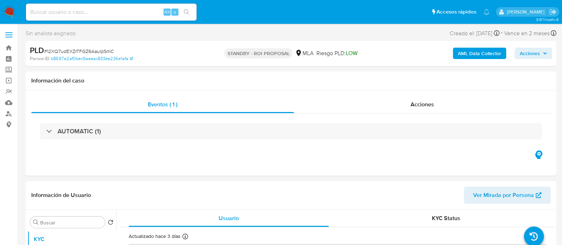
click at [101, 12] on input at bounding box center [111, 11] width 171 height 9
paste input "AvYbzNFBwULwVZMzxcm1AqLM"
type input "AvYbzNFBwULwVZMzxcm1AqLM"
click at [182, 12] on button "search-icon" at bounding box center [186, 12] width 15 height 10
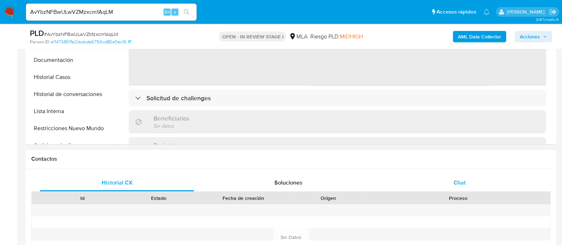
click at [454, 179] on span "Chat" at bounding box center [460, 182] width 12 height 8
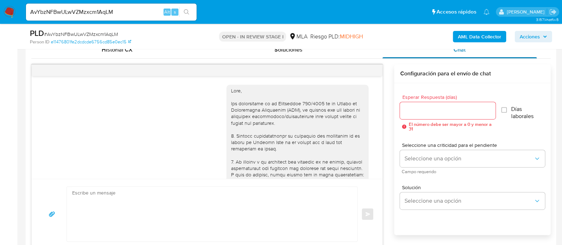
scroll to position [623, 0]
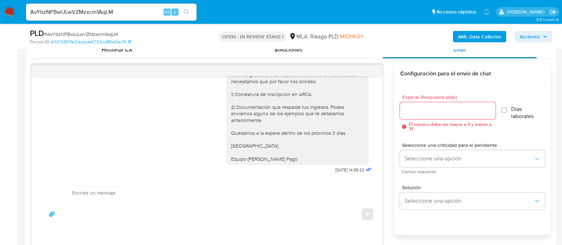
select select "10"
click at [374, 69] on button "menu-action" at bounding box center [364, 70] width 23 height 17
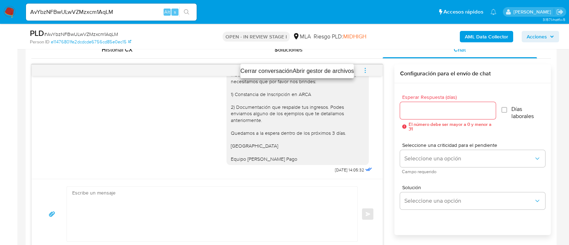
click at [267, 70] on li "Cerrar conversación" at bounding box center [266, 71] width 52 height 9
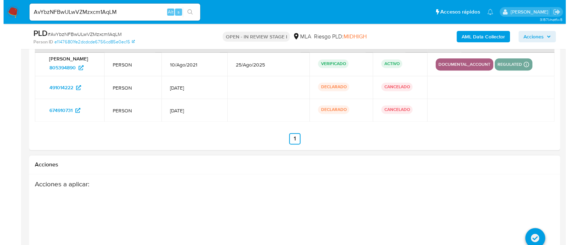
scroll to position [1294, 0]
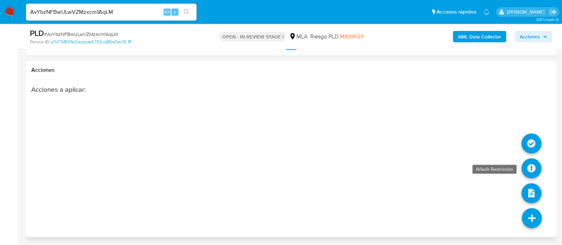
click at [532, 162] on icon at bounding box center [532, 168] width 20 height 20
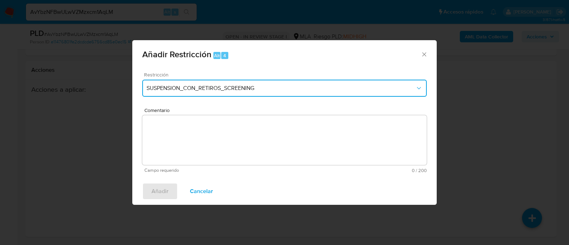
click at [156, 95] on button "SUSPENSION_CON_RETIROS_SCREENING" at bounding box center [284, 88] width 284 height 17
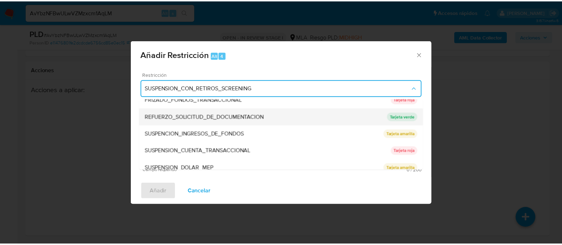
scroll to position [151, 0]
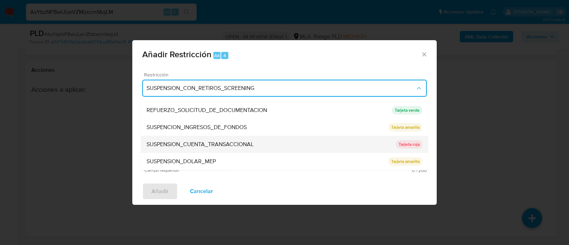
click at [245, 141] on span "SUSPENSION_CUENTA_TRANSACCIONAL" at bounding box center [199, 144] width 107 height 7
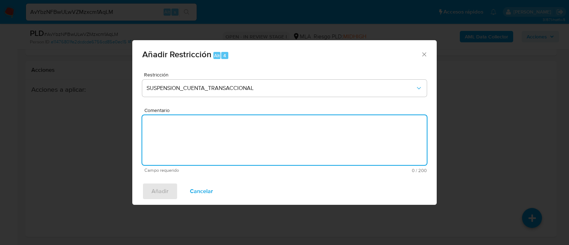
click at [277, 142] on textarea "Comentario" at bounding box center [284, 140] width 284 height 50
type textarea "AML"
click at [160, 187] on span "Añadir" at bounding box center [159, 191] width 17 height 16
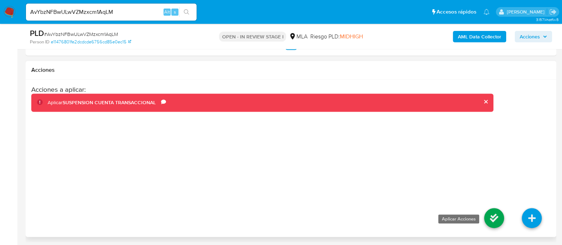
click at [493, 219] on icon at bounding box center [494, 218] width 20 height 20
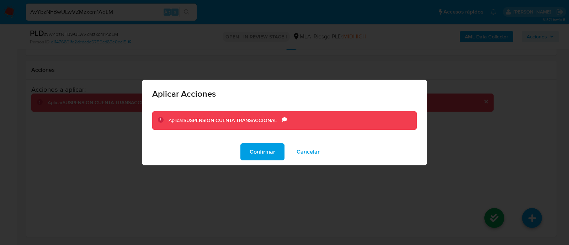
click at [276, 158] on button "Confirmar" at bounding box center [262, 151] width 44 height 17
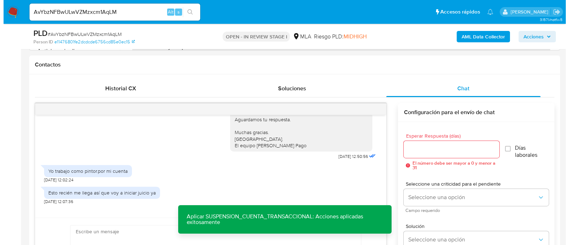
scroll to position [50, 0]
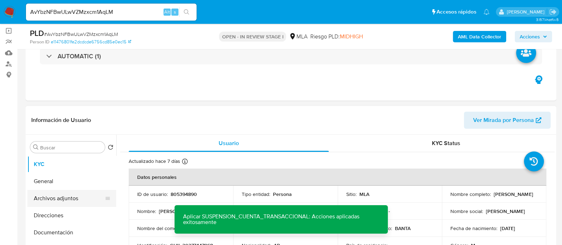
click at [63, 194] on button "Archivos adjuntos" at bounding box center [68, 198] width 83 height 17
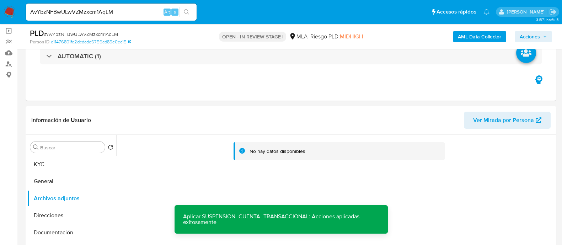
click at [489, 32] on b "AML Data Collector" at bounding box center [479, 36] width 43 height 11
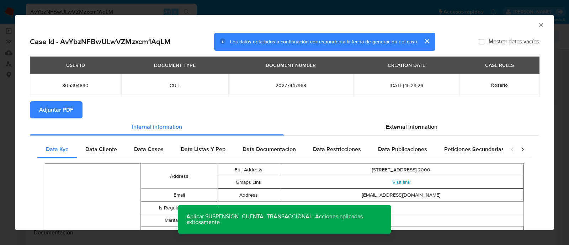
click at [76, 85] on span "805394890" at bounding box center [75, 85] width 74 height 6
copy span "805394890"
click at [62, 113] on span "Adjuntar PDF" at bounding box center [56, 110] width 34 height 16
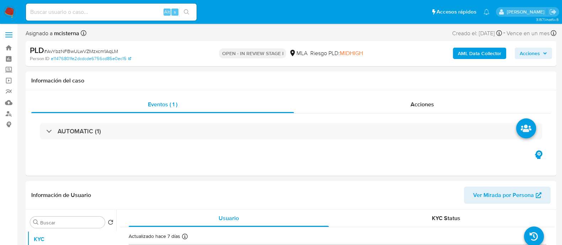
select select "10"
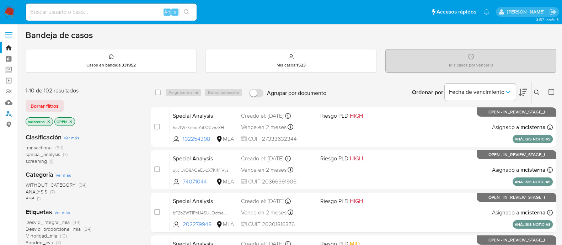
drag, startPoint x: 11, startPoint y: 113, endPoint x: 39, endPoint y: 113, distance: 28.4
click at [11, 113] on link "Buscador de personas" at bounding box center [42, 113] width 85 height 11
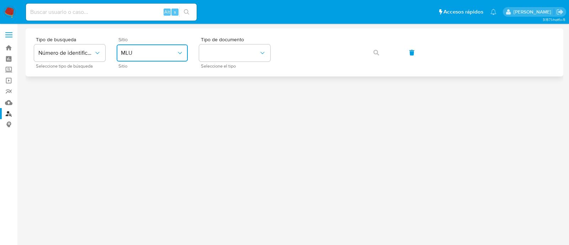
click at [152, 57] on button "MLU" at bounding box center [152, 52] width 71 height 17
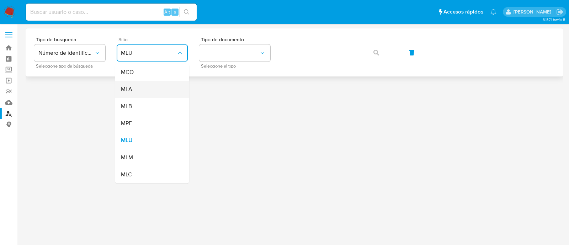
click at [153, 89] on div "MLA" at bounding box center [150, 89] width 58 height 17
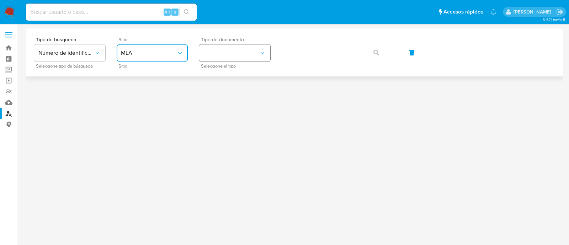
click at [219, 52] on button "identificationType" at bounding box center [234, 52] width 71 height 17
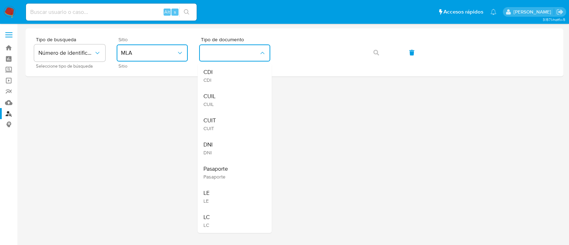
click at [228, 121] on div "CUIT CUIT" at bounding box center [232, 124] width 58 height 24
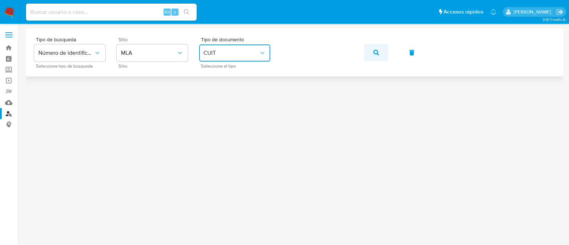
click at [371, 52] on button "button" at bounding box center [376, 52] width 24 height 17
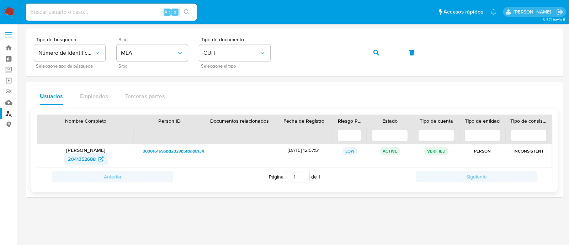
click at [100, 158] on icon at bounding box center [100, 158] width 5 height 5
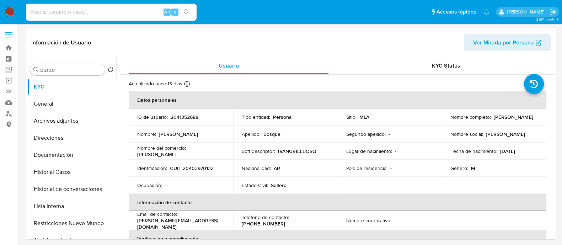
select select "10"
click at [94, 133] on button "Direcciones" at bounding box center [68, 137] width 83 height 17
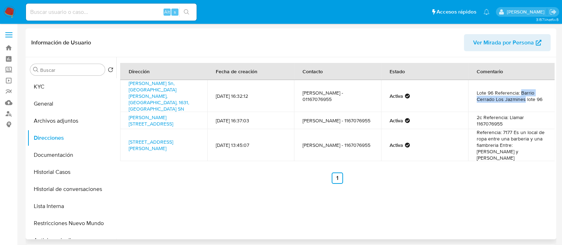
drag, startPoint x: 519, startPoint y: 87, endPoint x: 522, endPoint y: 95, distance: 9.1
click at [522, 95] on td "Lote 96 Referencia: Barrio Cerrado Los Jazmines lote 96" at bounding box center [511, 96] width 87 height 32
copy td "Barrio Cerrado Los Jazmines"
click at [68, 152] on button "Documentación" at bounding box center [68, 154] width 83 height 17
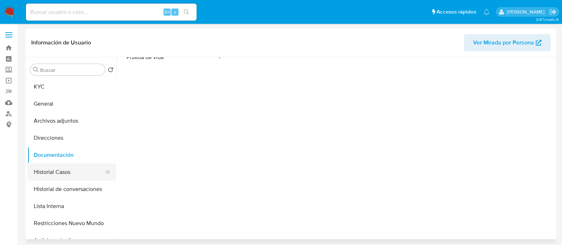
scroll to position [58, 0]
click at [90, 169] on button "Historial Casos" at bounding box center [68, 172] width 83 height 17
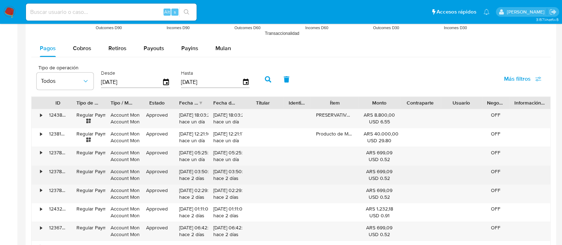
scroll to position [622, 0]
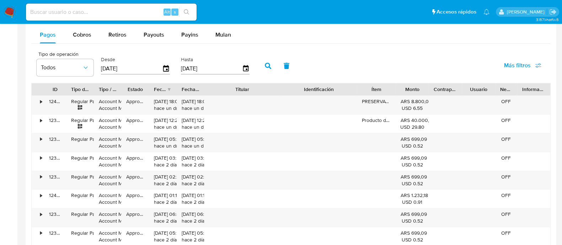
drag, startPoint x: 313, startPoint y: 90, endPoint x: 362, endPoint y: 94, distance: 49.3
click at [362, 94] on div at bounding box center [357, 89] width 13 height 12
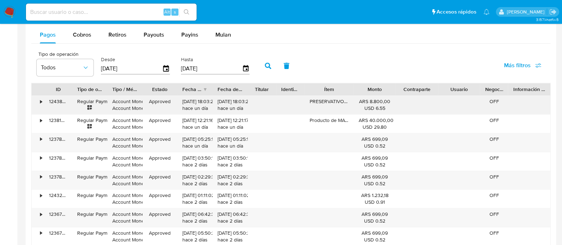
drag, startPoint x: 362, startPoint y: 94, endPoint x: 314, endPoint y: 99, distance: 48.2
click at [314, 99] on div "ID Tipo de operación Tipo / Método Estado Fecha de creación Fecha de aprobación…" at bounding box center [290, 183] width 519 height 201
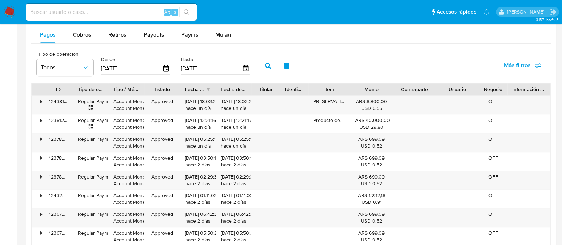
drag, startPoint x: 350, startPoint y: 89, endPoint x: 343, endPoint y: 92, distance: 8.3
click at [343, 92] on div "Ítem" at bounding box center [329, 89] width 42 height 12
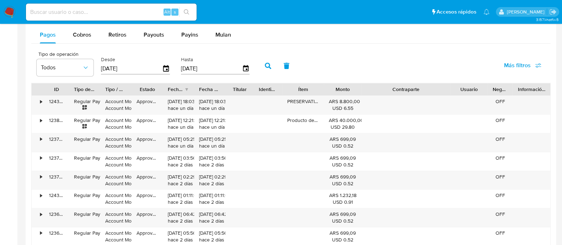
drag, startPoint x: 434, startPoint y: 86, endPoint x: 480, endPoint y: 87, distance: 45.9
click at [480, 87] on div "ID Tipo de operación Tipo / Método Estado Fecha de creación Fecha de aprobación…" at bounding box center [291, 89] width 519 height 12
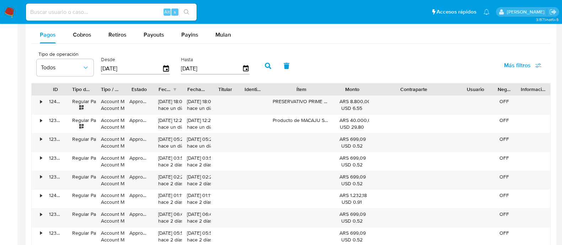
drag, startPoint x: 338, startPoint y: 91, endPoint x: 353, endPoint y: 91, distance: 14.9
click at [353, 91] on div "ID Tipo de operación Tipo / Método Estado Fecha de creación Fecha de aprobación…" at bounding box center [291, 89] width 519 height 12
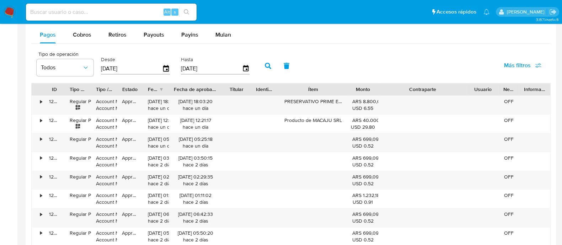
drag, startPoint x: 212, startPoint y: 87, endPoint x: 235, endPoint y: 87, distance: 23.8
click at [235, 87] on div "ID Tipo de operación Tipo / Método Estado Fecha de creación Fecha de aprobación…" at bounding box center [291, 89] width 519 height 12
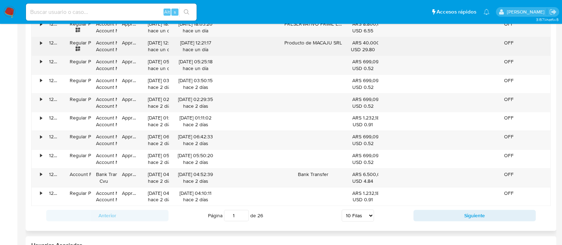
scroll to position [711, 0]
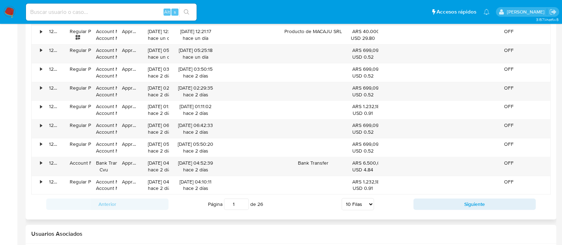
click at [433, 209] on div "Anterior Página 1 de 26 5 Filas 10 Filas 20 Filas 25 Filas 50 Filas 100 Filas S…" at bounding box center [290, 203] width 519 height 19
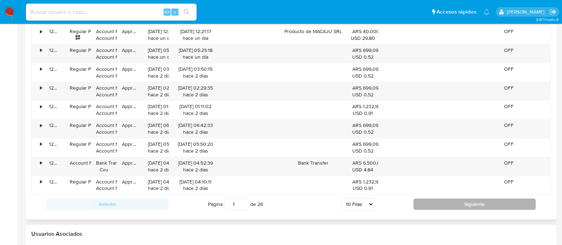
click at [432, 207] on button "Siguiente" at bounding box center [474, 203] width 122 height 11
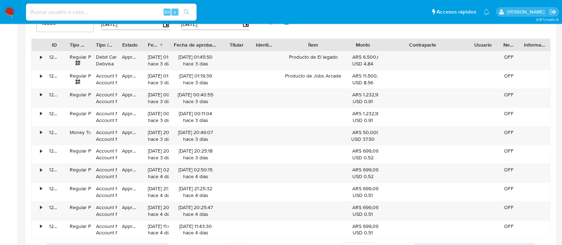
scroll to position [756, 0]
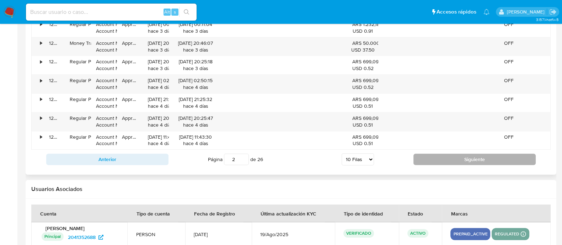
click at [437, 156] on button "Siguiente" at bounding box center [474, 159] width 122 height 11
click at [428, 159] on button "Siguiente" at bounding box center [474, 159] width 122 height 11
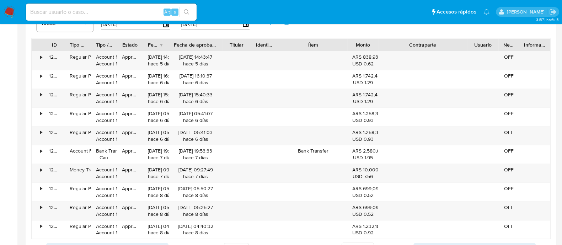
scroll to position [711, 0]
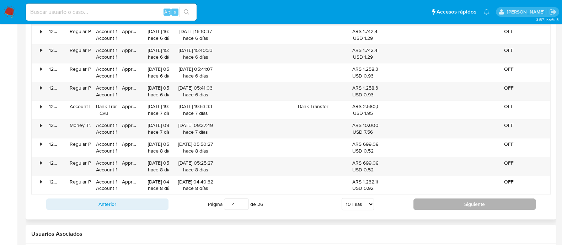
click at [437, 199] on button "Siguiente" at bounding box center [474, 203] width 122 height 11
click at [426, 200] on button "Siguiente" at bounding box center [474, 203] width 122 height 11
type input "7"
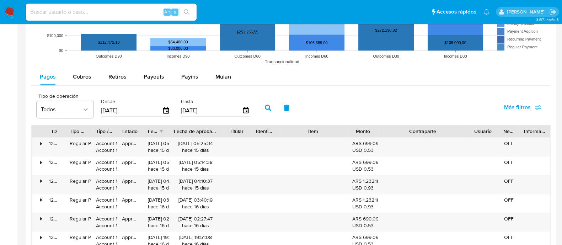
scroll to position [577, 0]
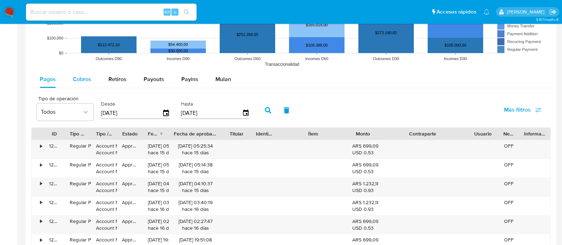
click at [81, 85] on div "Cobros" at bounding box center [82, 79] width 18 height 17
select select "10"
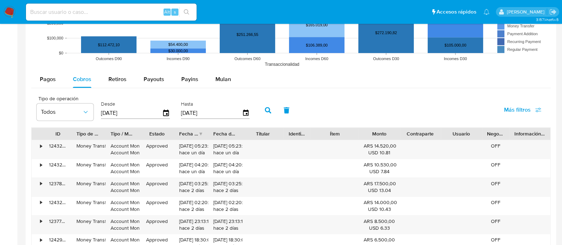
scroll to position [622, 0]
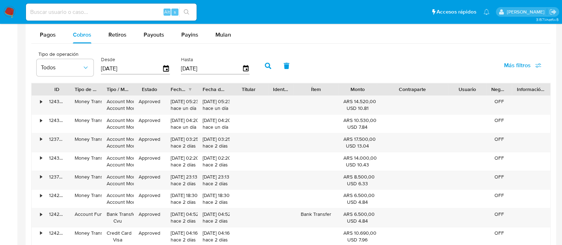
drag, startPoint x: 437, startPoint y: 90, endPoint x: 468, endPoint y: 91, distance: 30.3
click at [468, 91] on div "ID Tipo de operación Tipo / Método Estado Fecha de creación Fecha de aprobación…" at bounding box center [291, 89] width 519 height 12
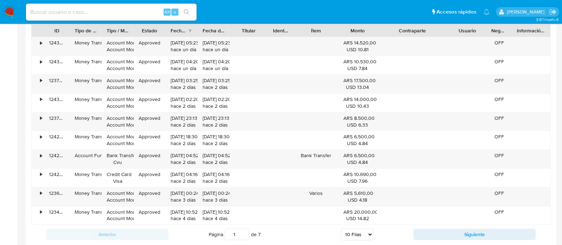
scroll to position [666, 0]
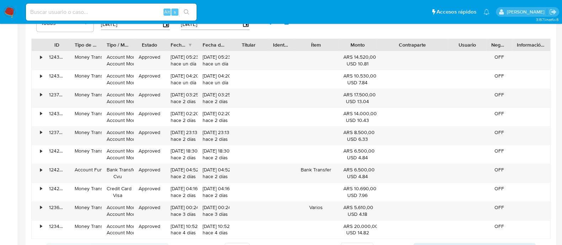
drag, startPoint x: 269, startPoint y: 44, endPoint x: 303, endPoint y: 44, distance: 33.1
click at [303, 44] on div "ID Tipo de operación Tipo / Método Estado Fecha de creación Fecha de aprobación…" at bounding box center [291, 45] width 519 height 12
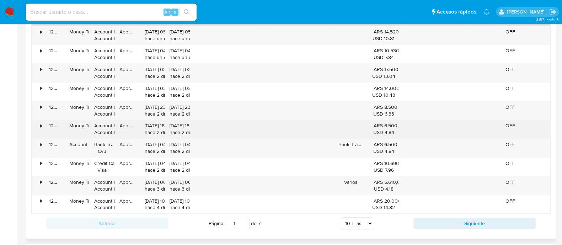
scroll to position [711, 0]
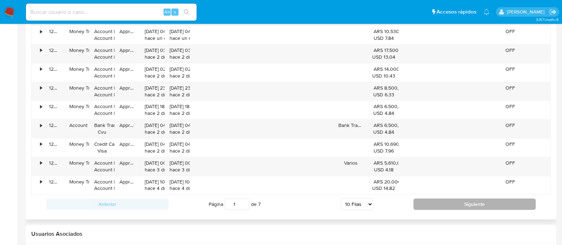
click at [445, 199] on button "Siguiente" at bounding box center [474, 203] width 122 height 11
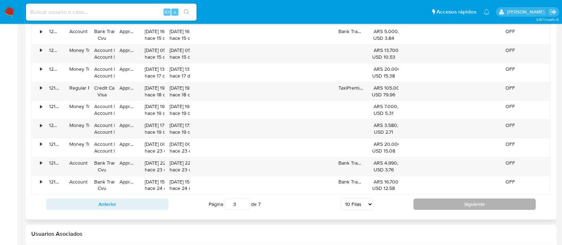
click at [445, 199] on button "Siguiente" at bounding box center [474, 203] width 122 height 11
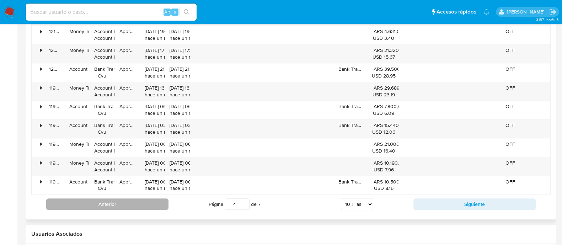
click at [147, 203] on button "Anterior" at bounding box center [107, 203] width 122 height 11
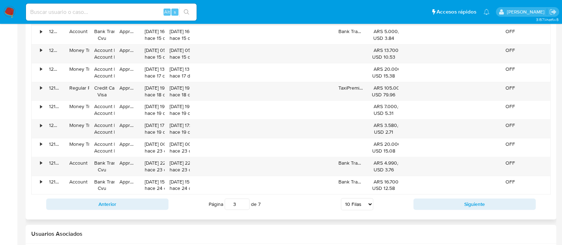
click at [427, 194] on div "Anterior Página 3 de 7 5 Filas 10 Filas 20 Filas 25 Filas 50 Filas 100 Filas Si…" at bounding box center [290, 203] width 519 height 19
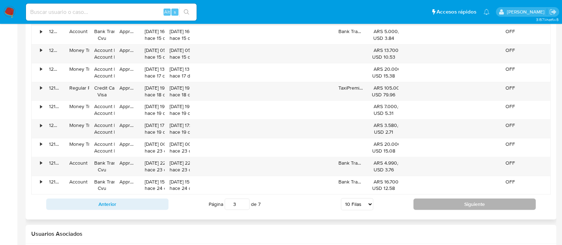
click at [426, 198] on button "Siguiente" at bounding box center [474, 203] width 122 height 11
click at [422, 205] on button "Siguiente" at bounding box center [474, 203] width 122 height 11
type input "5"
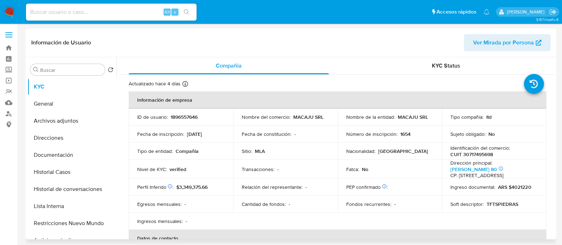
select select "10"
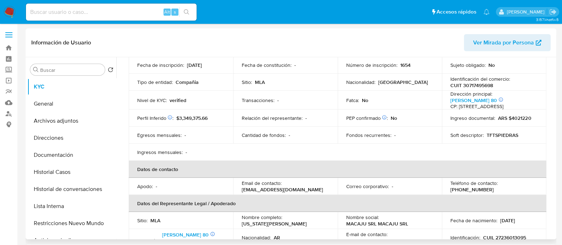
scroll to position [44, 0]
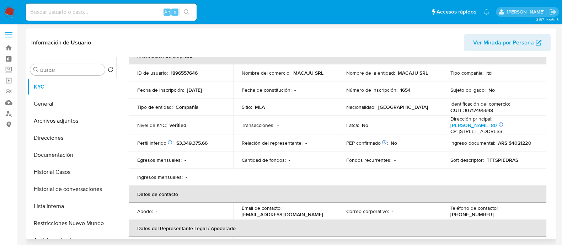
click at [320, 70] on p "MACAJU SRL" at bounding box center [308, 73] width 30 height 6
click at [304, 74] on p "MACAJU SRL" at bounding box center [308, 73] width 30 height 6
drag, startPoint x: 292, startPoint y: 72, endPoint x: 329, endPoint y: 72, distance: 37.3
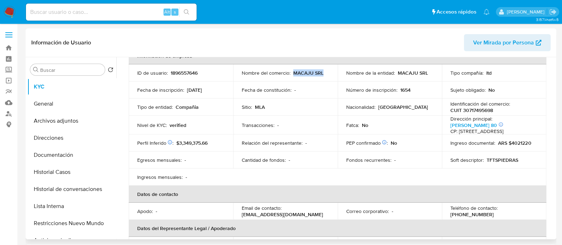
click at [329, 72] on td "Nombre del comercio : MACAJU SRL" at bounding box center [285, 72] width 105 height 17
copy p "MACAJU SRL"
click at [192, 73] on p "1896557646" at bounding box center [184, 73] width 27 height 6
click at [468, 109] on p "CUIT 30717495698" at bounding box center [471, 110] width 43 height 6
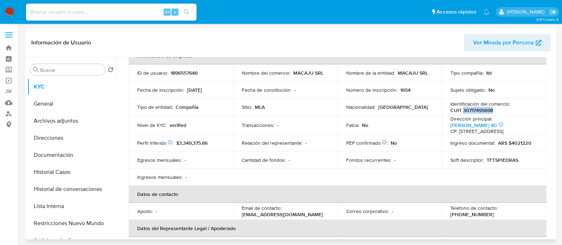
copy p "30717495698"
click at [494, 162] on p "TFTSPIEDRAS" at bounding box center [503, 160] width 32 height 6
copy p "TFTSPIEDRAS"
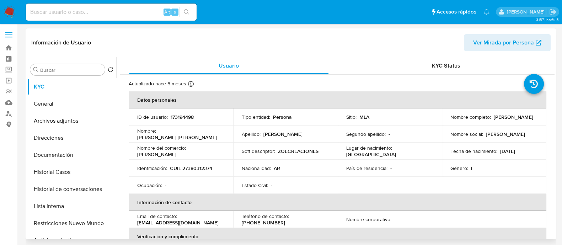
select select "10"
